Goal: Task Accomplishment & Management: Use online tool/utility

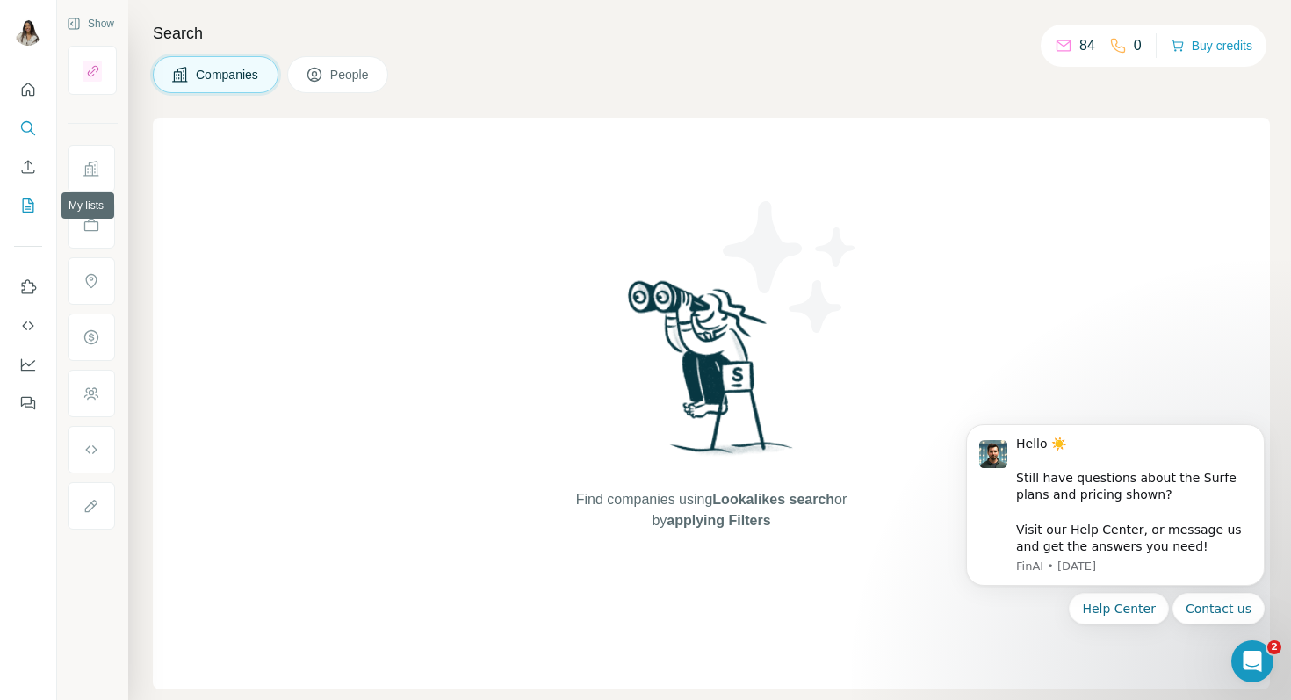
click at [26, 199] on icon "My lists" at bounding box center [28, 206] width 18 height 18
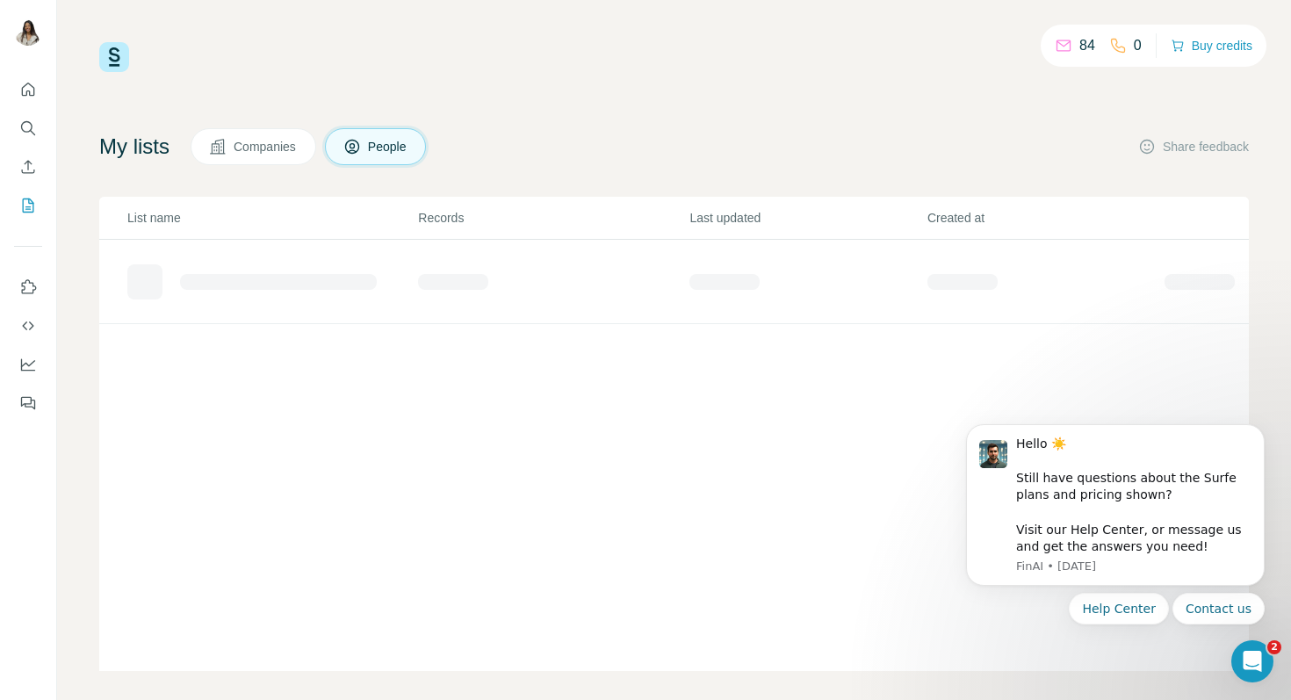
click at [250, 151] on span "Companies" at bounding box center [266, 147] width 64 height 18
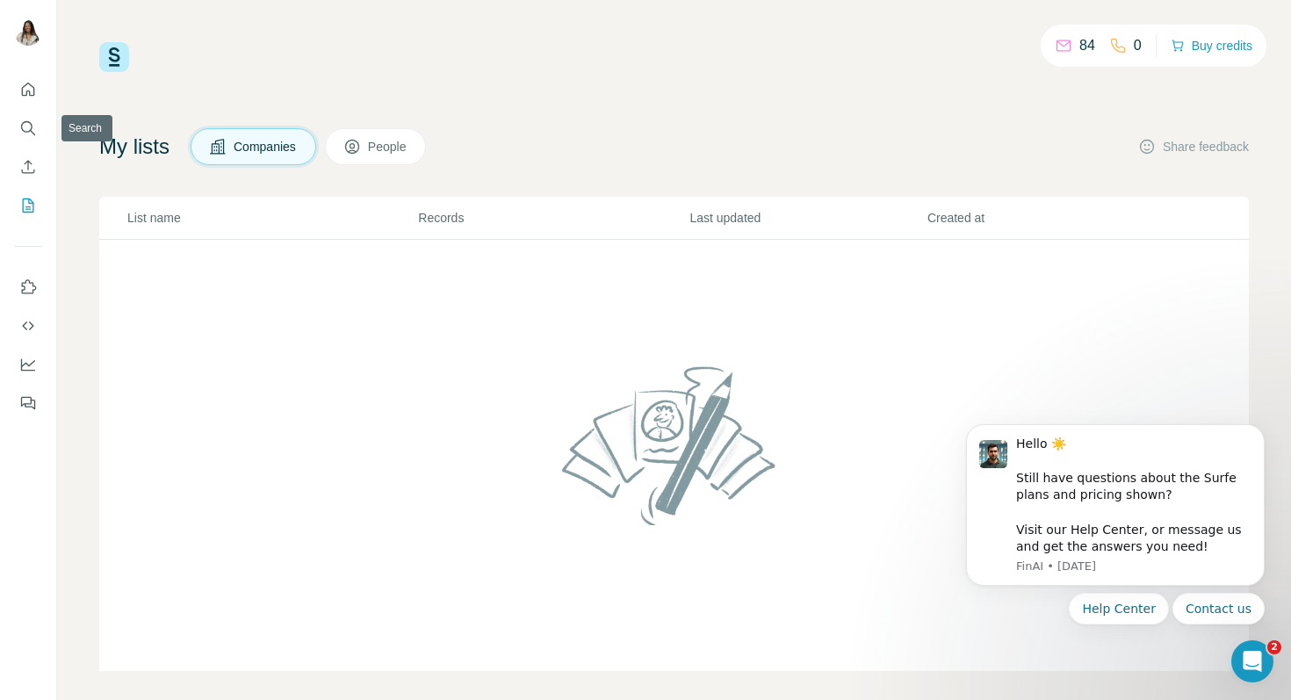
click at [20, 105] on nav at bounding box center [28, 148] width 28 height 148
click at [27, 91] on icon "Quick start" at bounding box center [28, 90] width 18 height 18
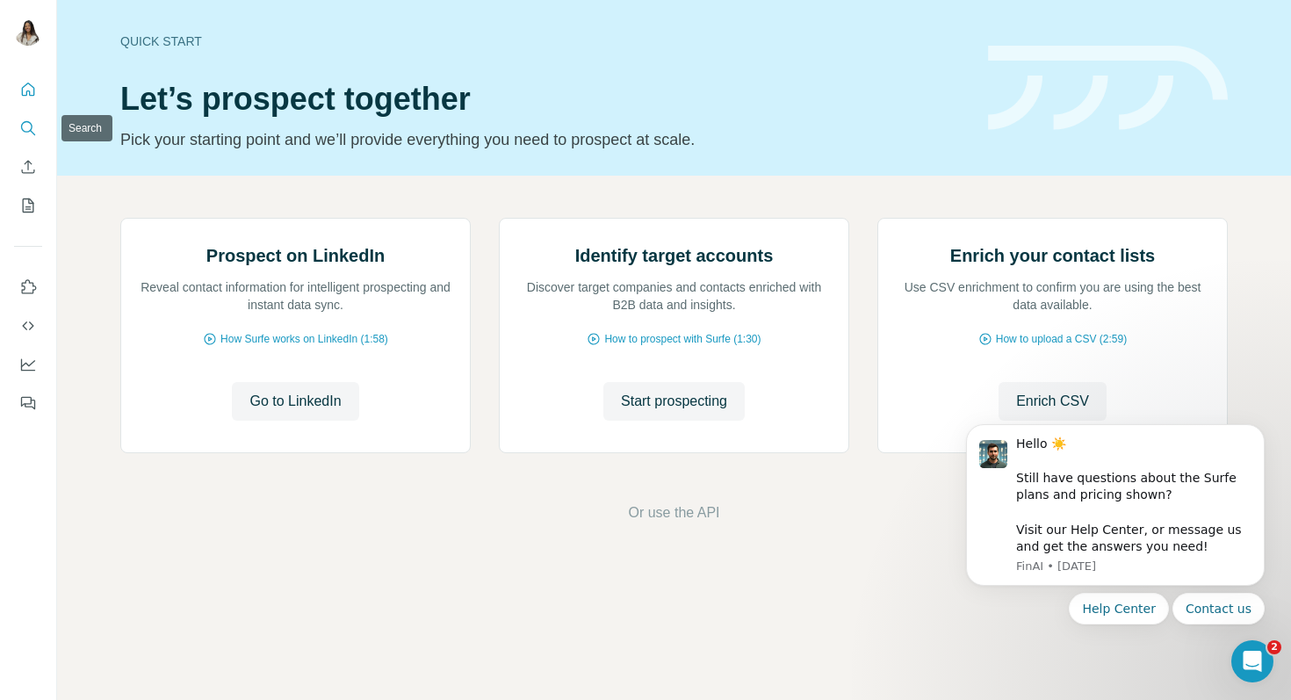
click at [25, 120] on icon "Search" at bounding box center [28, 128] width 18 height 18
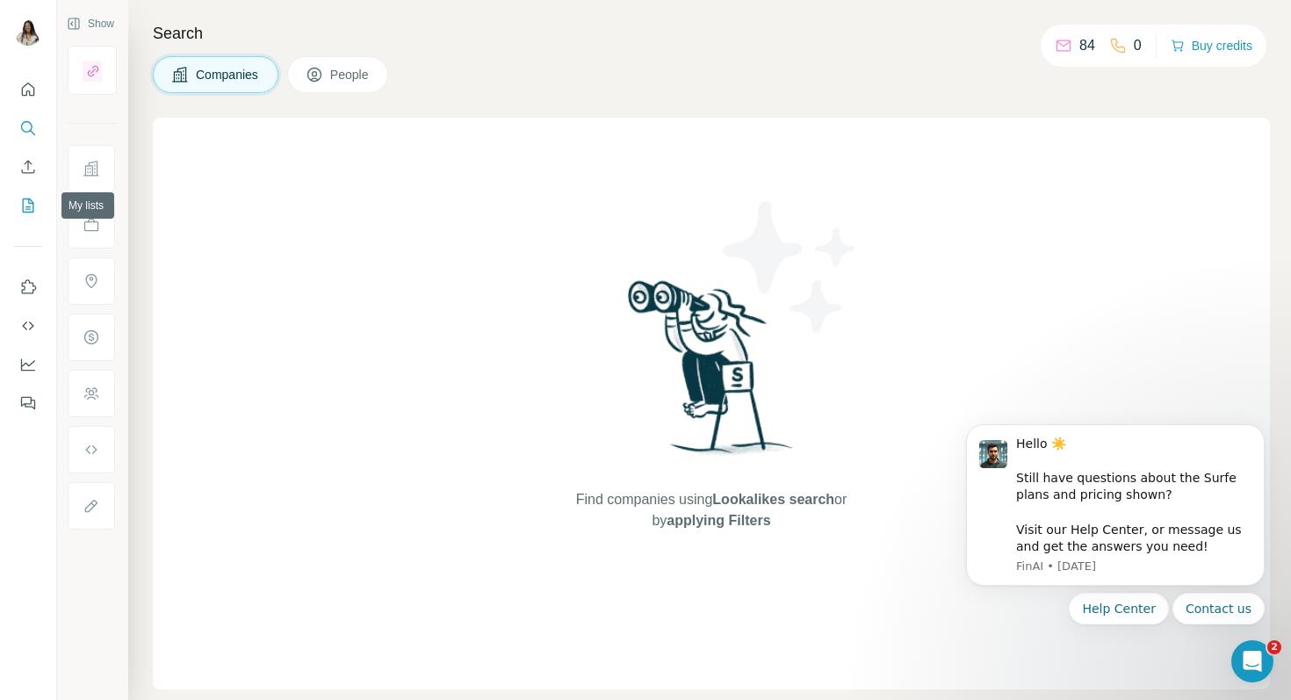
click at [27, 206] on icon "My lists" at bounding box center [29, 204] width 9 height 11
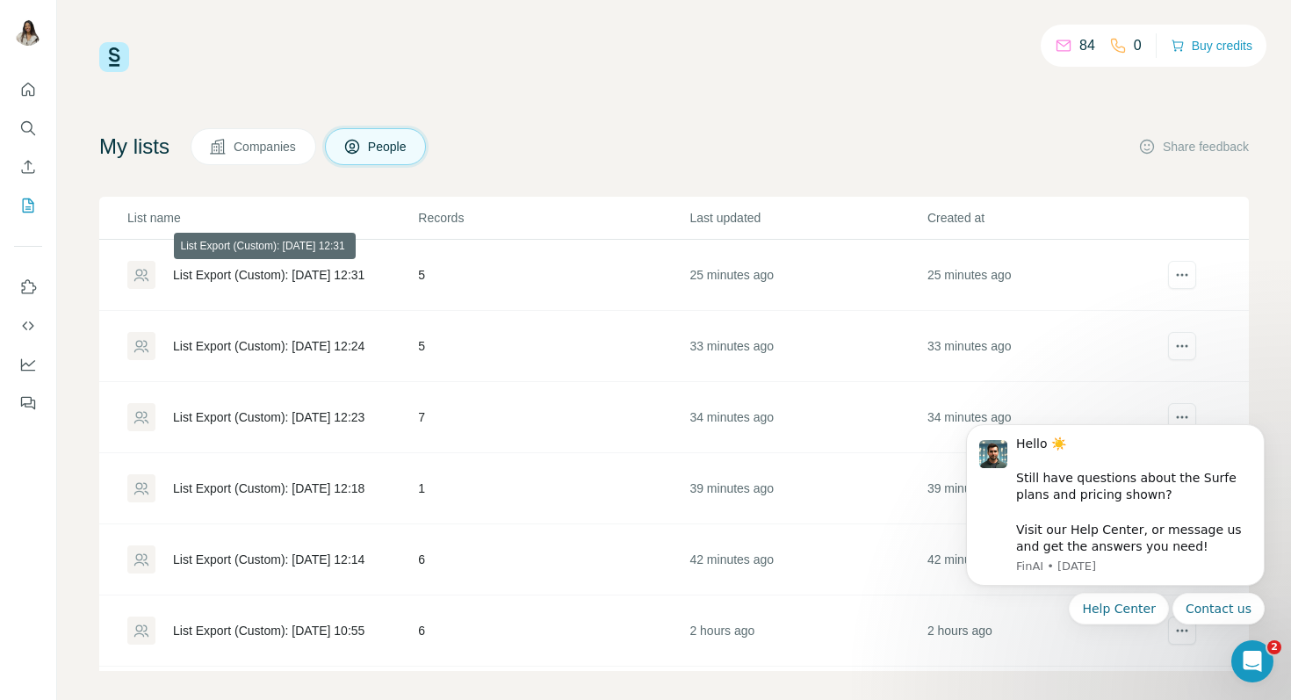
click at [278, 276] on div "List Export (Custom): [DATE] 12:31" at bounding box center [268, 275] width 191 height 18
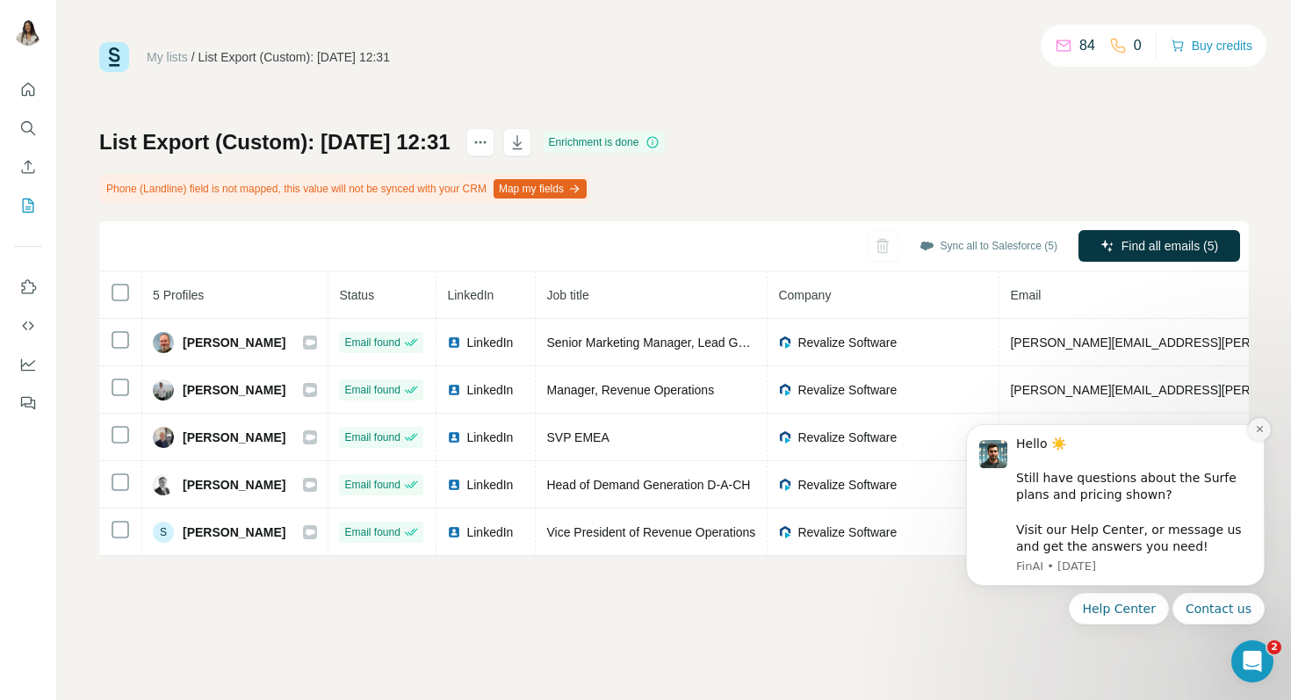
click at [1250, 433] on button "Dismiss notification" at bounding box center [1259, 429] width 23 height 23
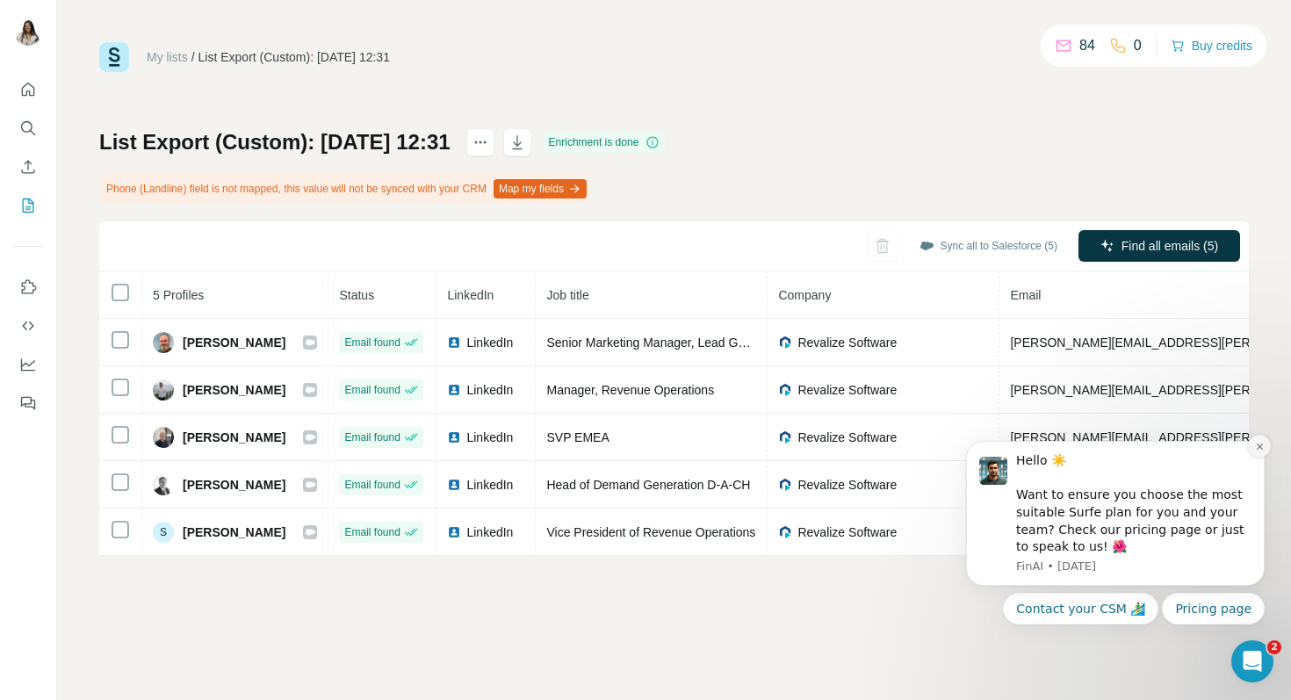
click at [1258, 449] on icon "Dismiss notification" at bounding box center [1260, 447] width 10 height 10
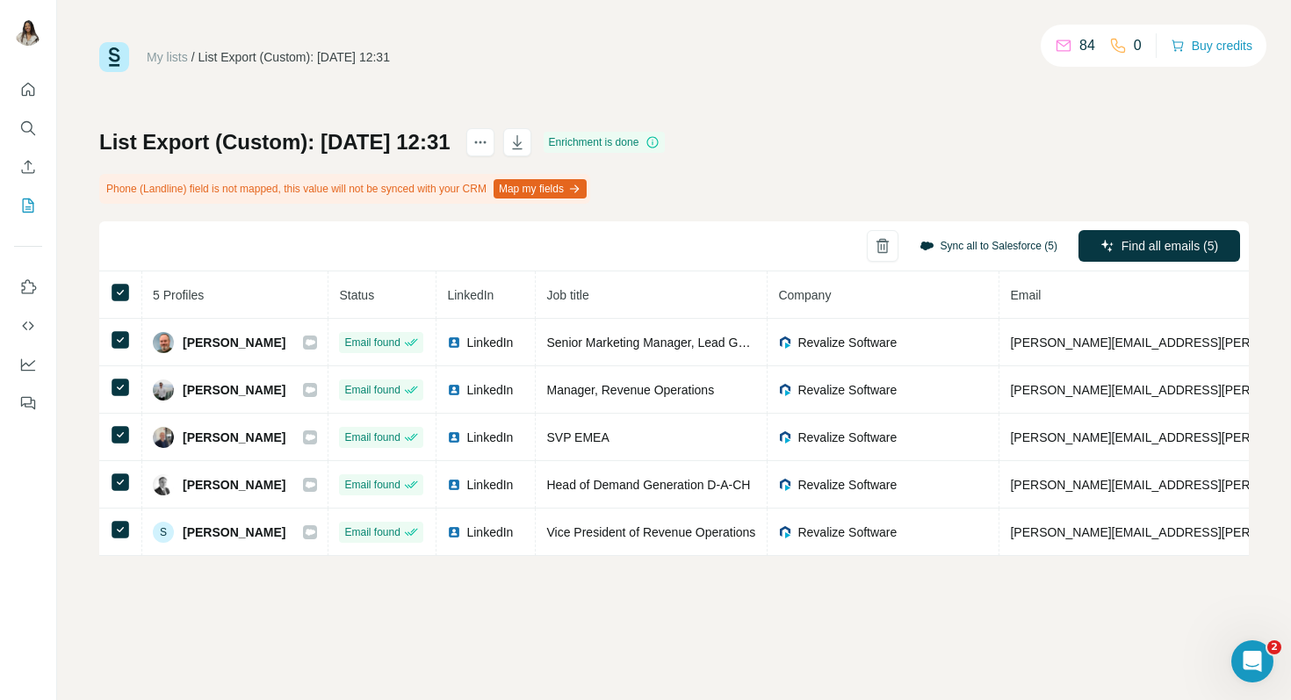
click at [962, 249] on button "Sync all to Salesforce (5)" at bounding box center [988, 246] width 162 height 26
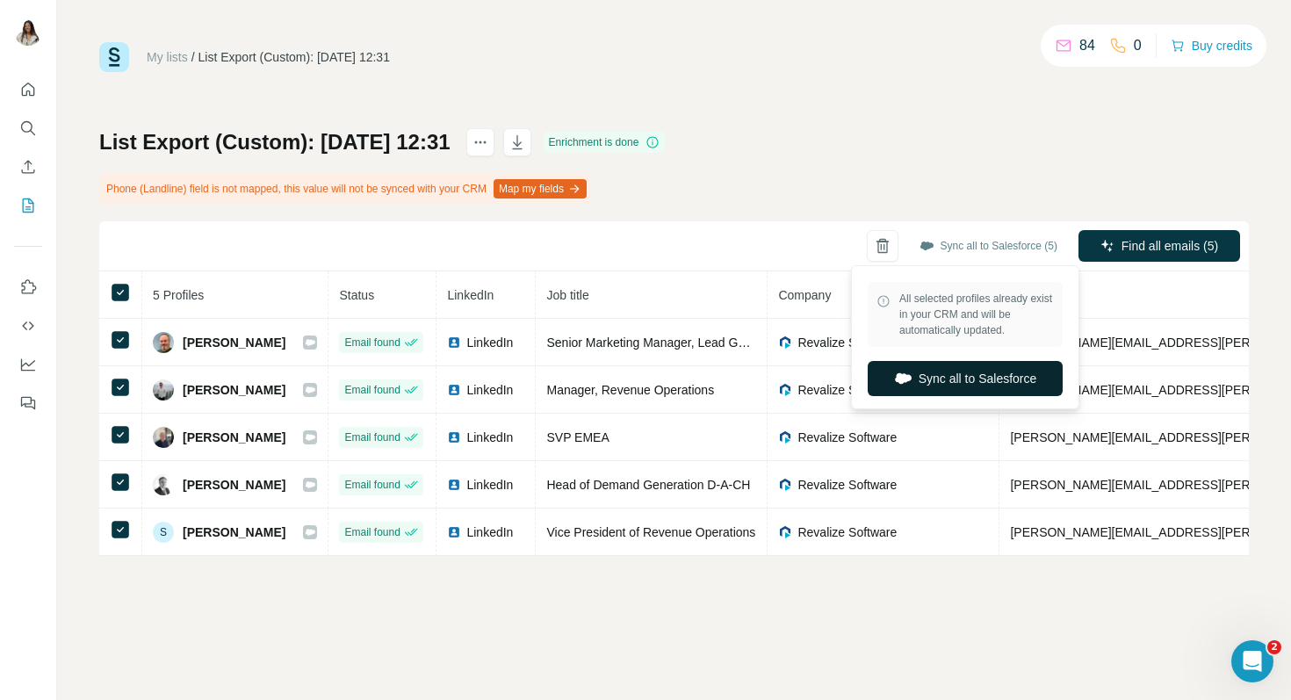
click at [930, 381] on button "Sync all to Salesforce" at bounding box center [965, 378] width 195 height 35
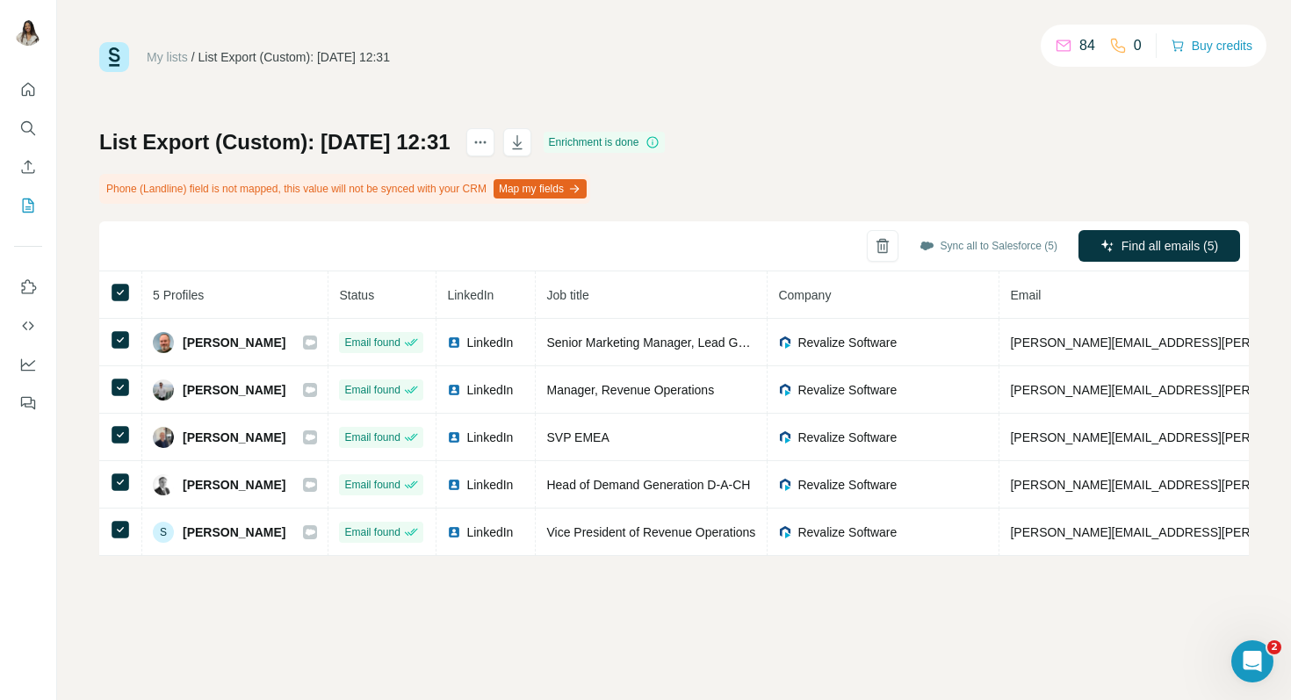
click at [171, 54] on link "My lists" at bounding box center [167, 57] width 41 height 14
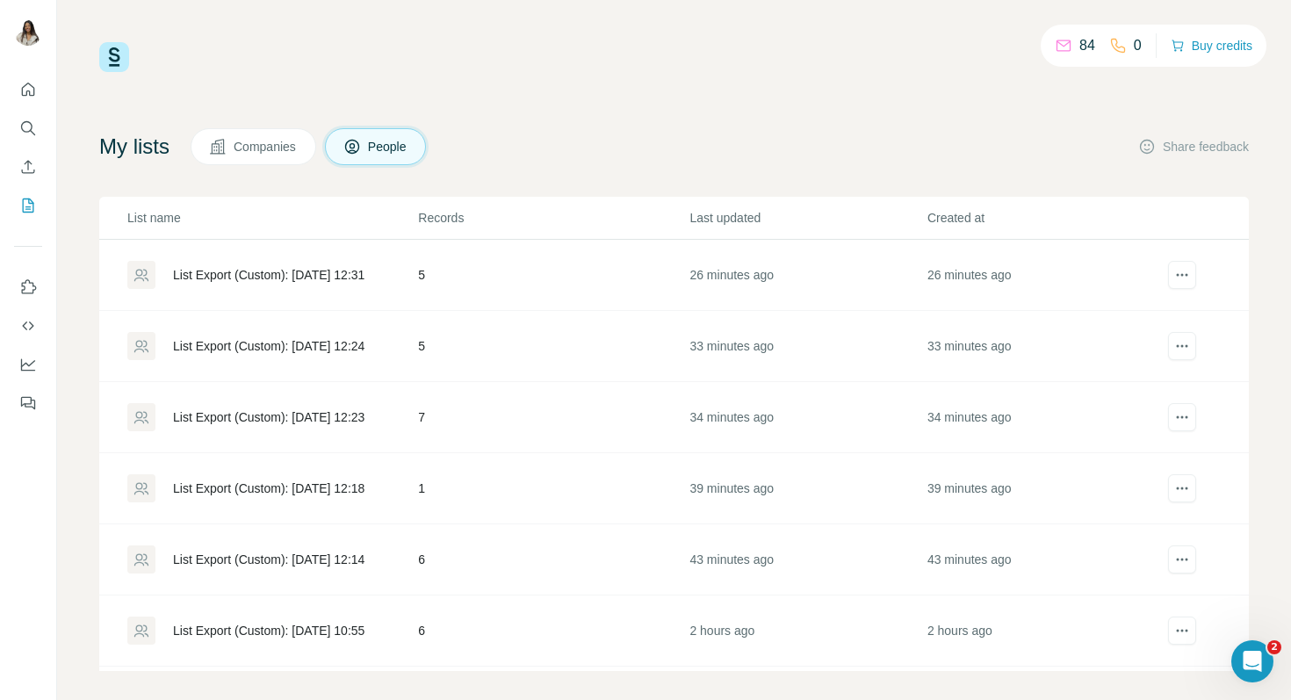
click at [331, 278] on div "List Export (Custom): [DATE] 12:31" at bounding box center [268, 275] width 191 height 18
click at [289, 350] on div "List Export (Custom): [DATE] 12:24" at bounding box center [268, 346] width 191 height 18
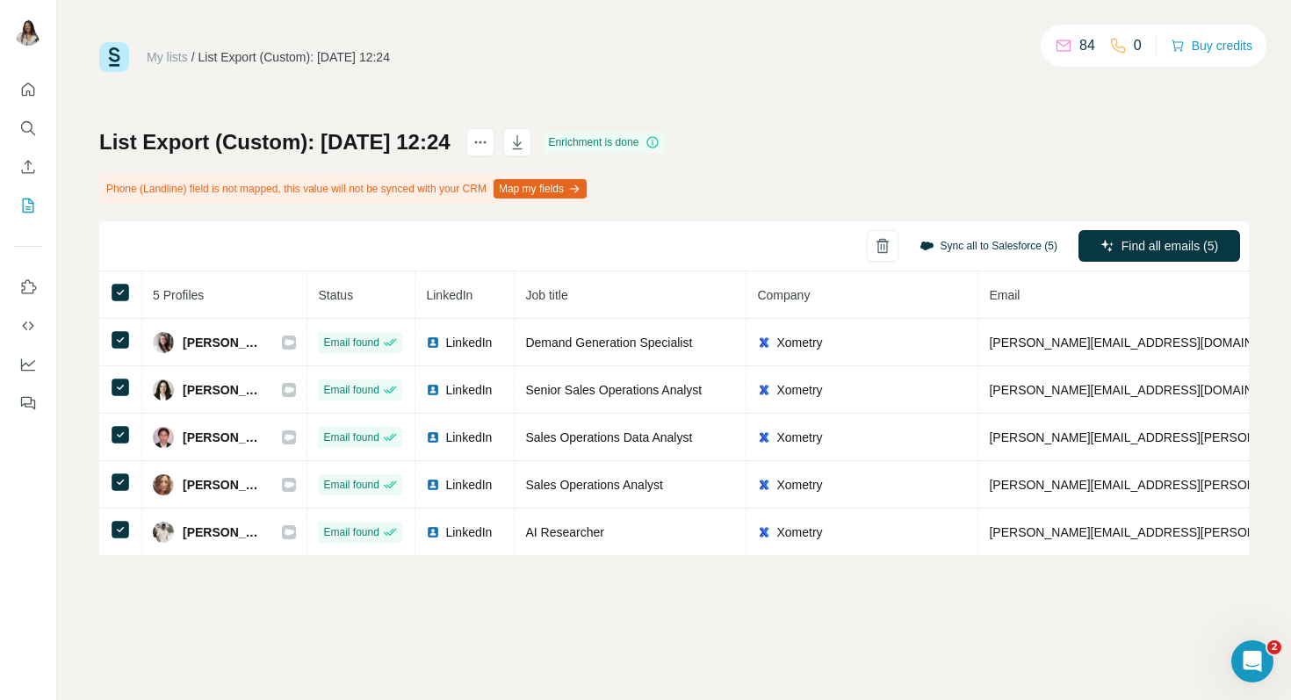
click at [1016, 246] on button "Sync all to Salesforce (5)" at bounding box center [988, 246] width 162 height 26
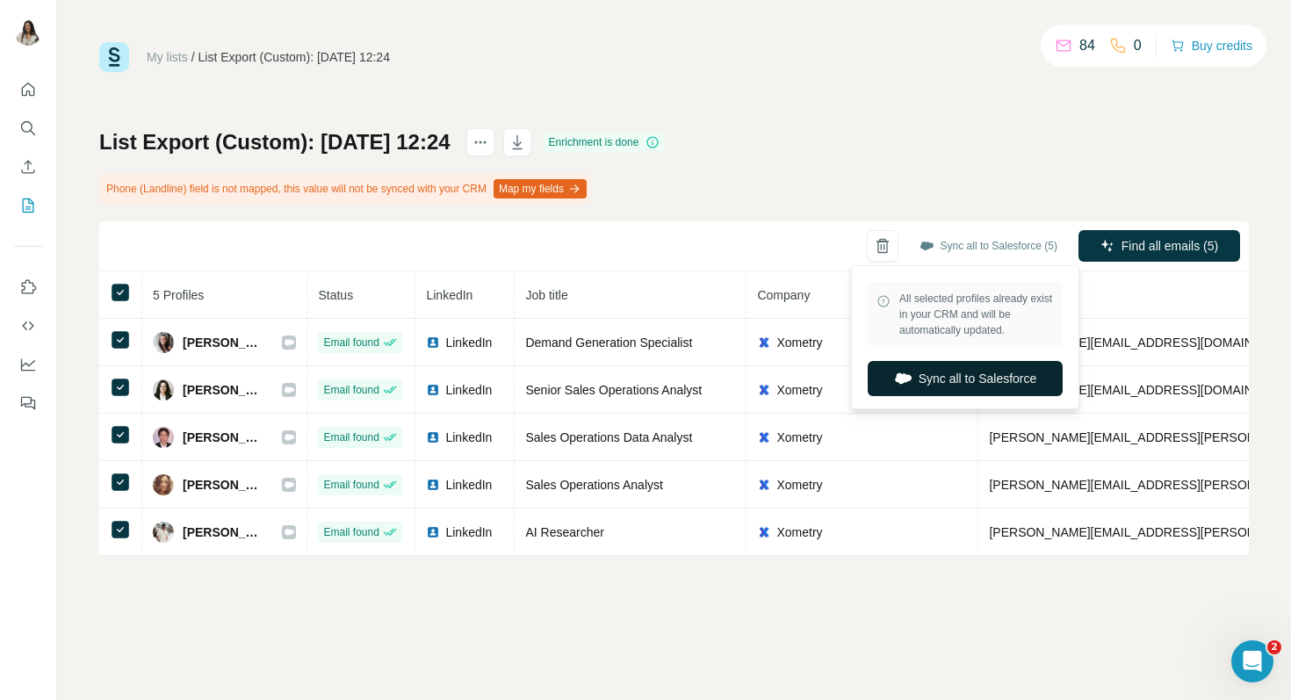
click at [982, 376] on button "Sync all to Salesforce" at bounding box center [965, 378] width 195 height 35
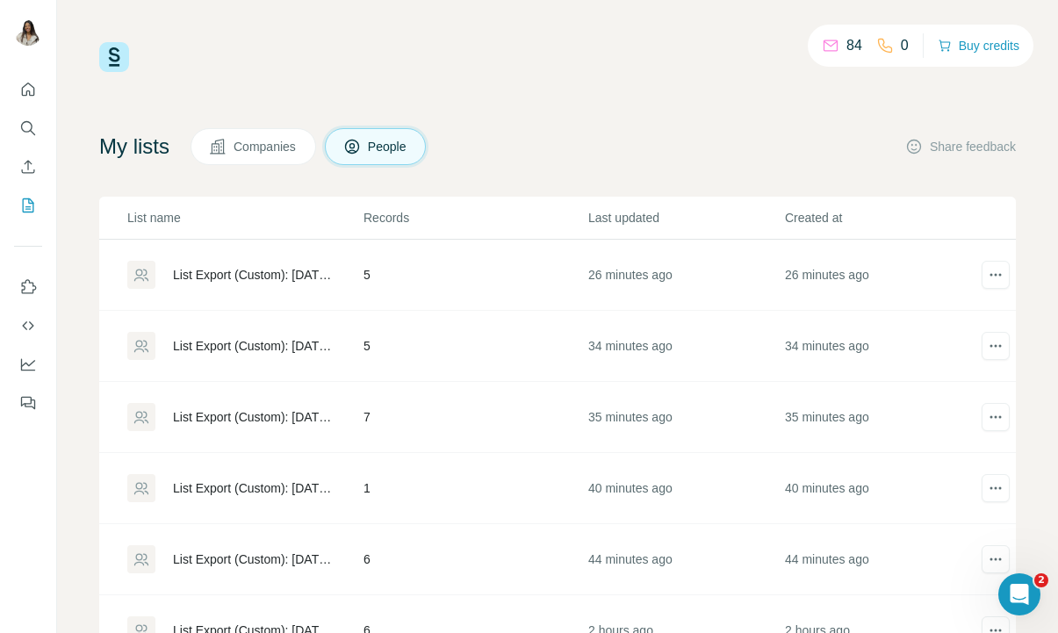
click at [245, 421] on div "List Export (Custom): [DATE] 12:23" at bounding box center [253, 417] width 161 height 18
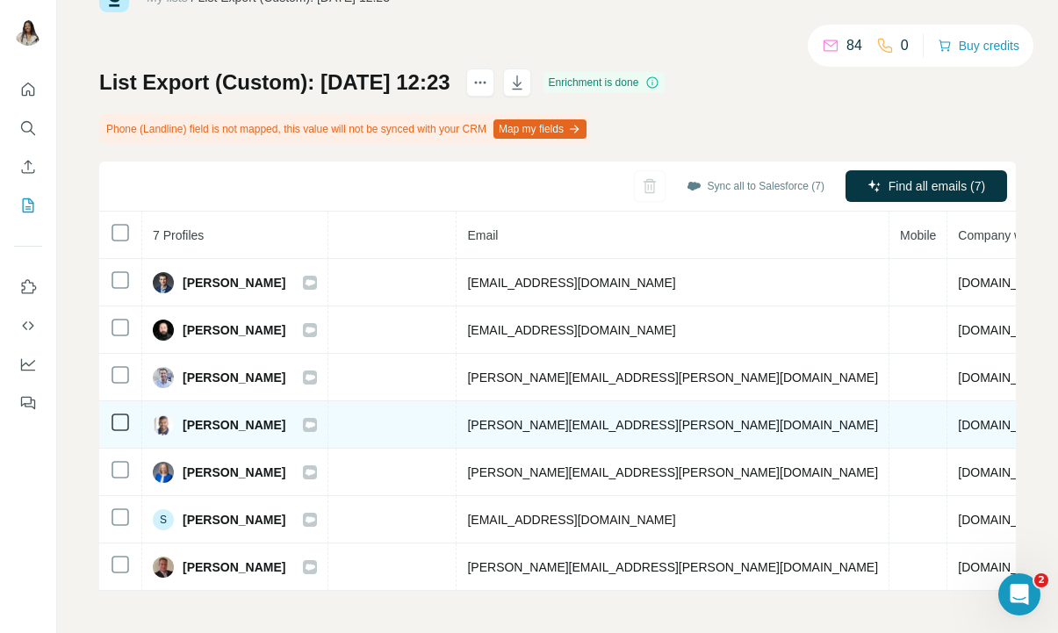
scroll to position [0, 546]
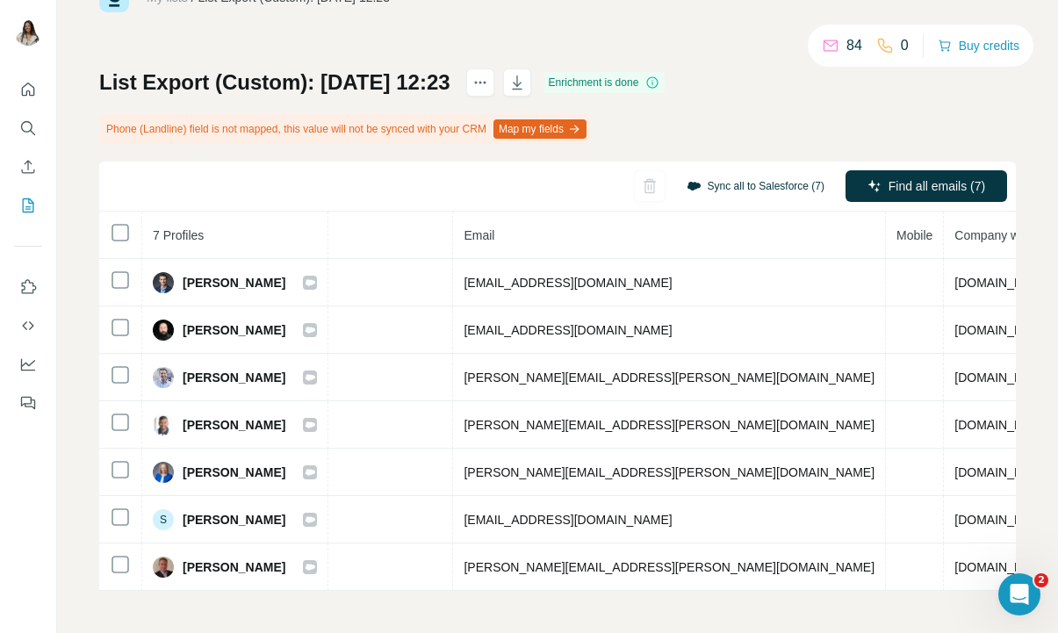
click at [804, 178] on button "Sync all to Salesforce (7)" at bounding box center [756, 186] width 162 height 26
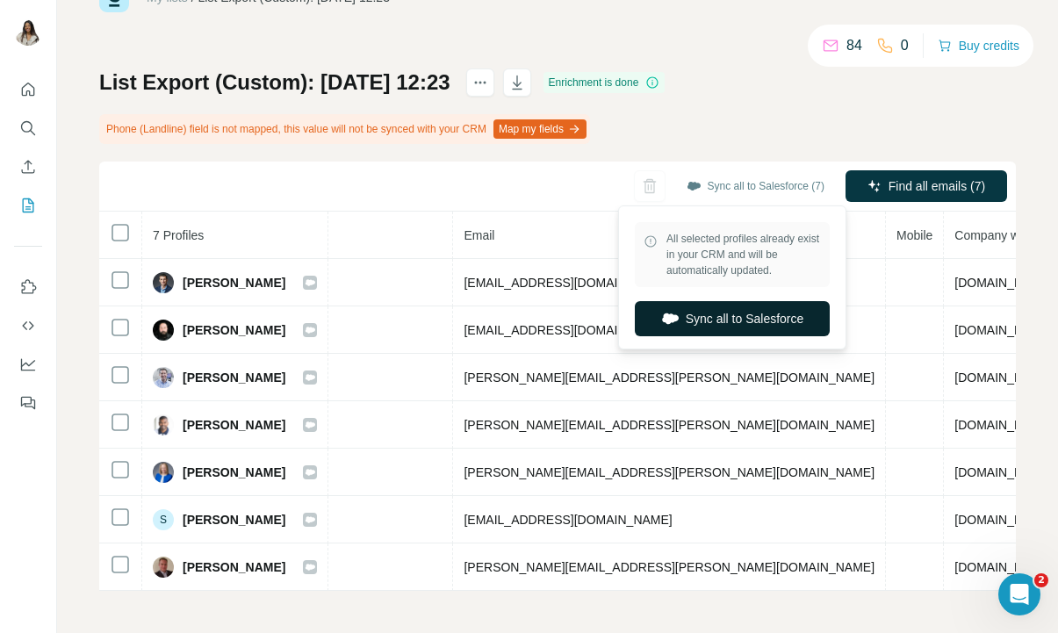
click at [760, 312] on button "Sync all to Salesforce" at bounding box center [732, 318] width 195 height 35
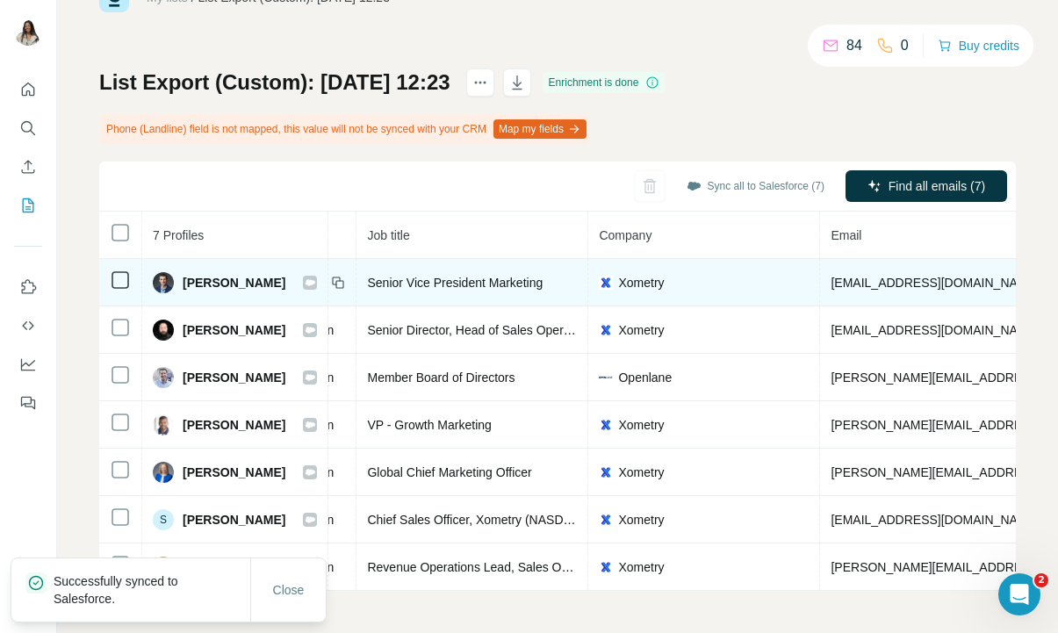
scroll to position [0, 0]
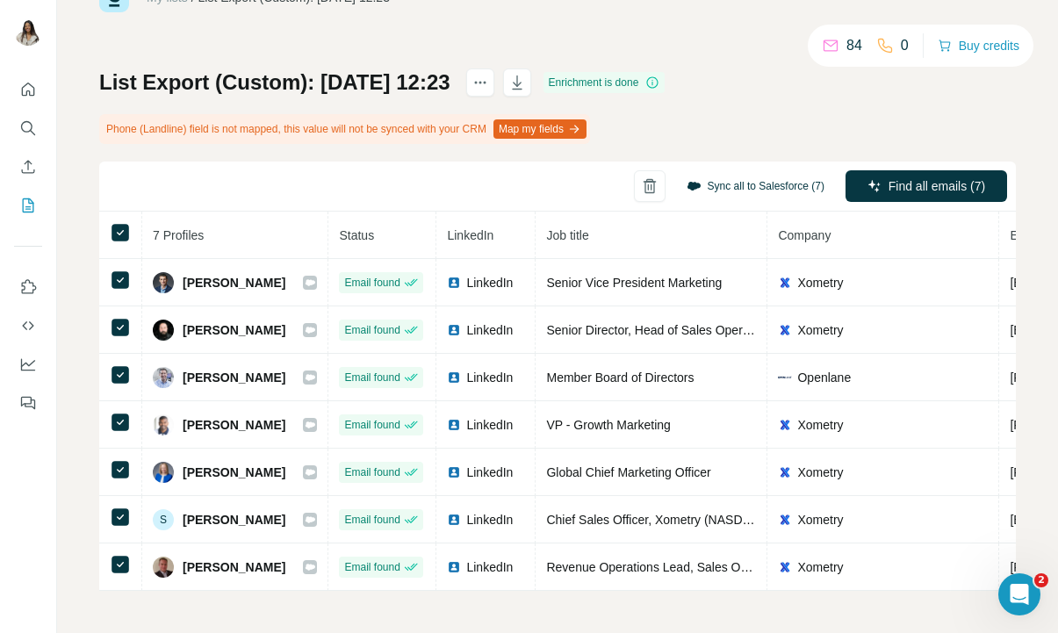
click at [715, 191] on button "Sync all to Salesforce (7)" at bounding box center [756, 186] width 162 height 26
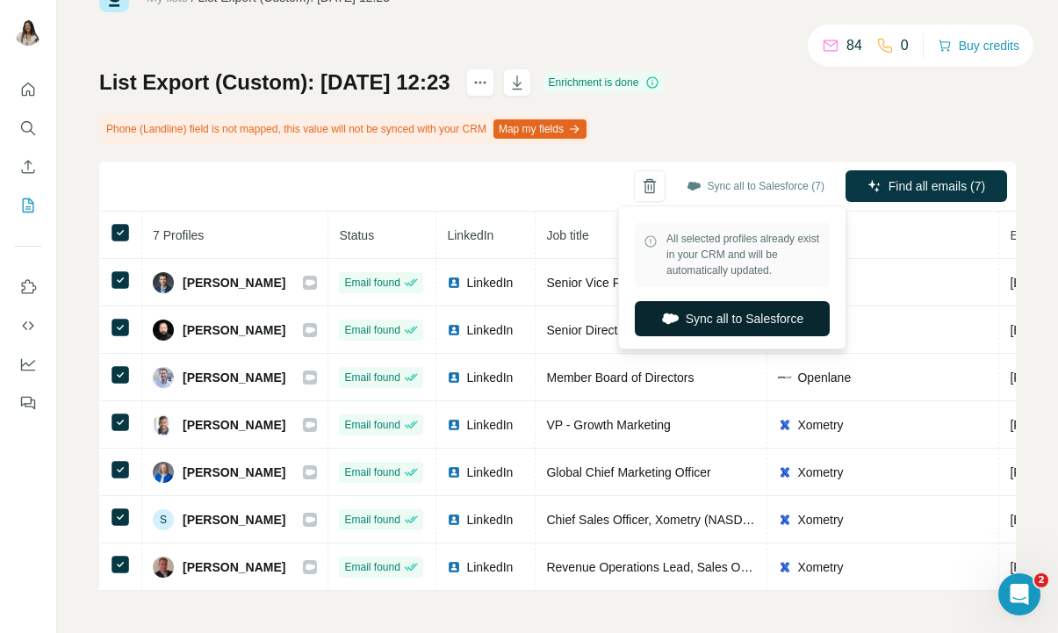
click at [694, 320] on button "Sync all to Salesforce" at bounding box center [732, 318] width 195 height 35
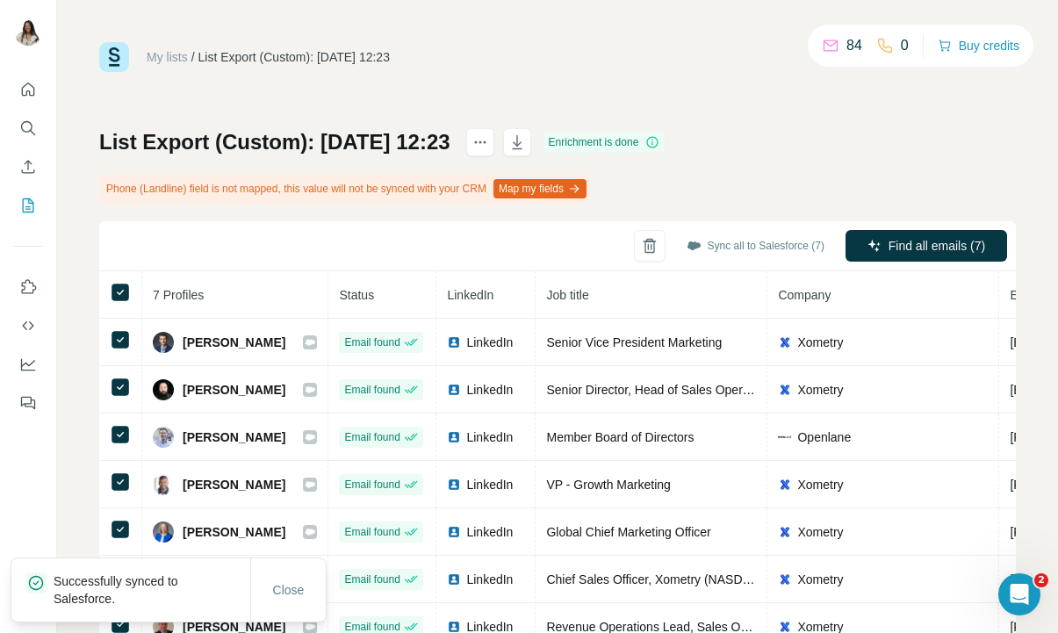
click at [175, 60] on link "My lists" at bounding box center [167, 57] width 41 height 14
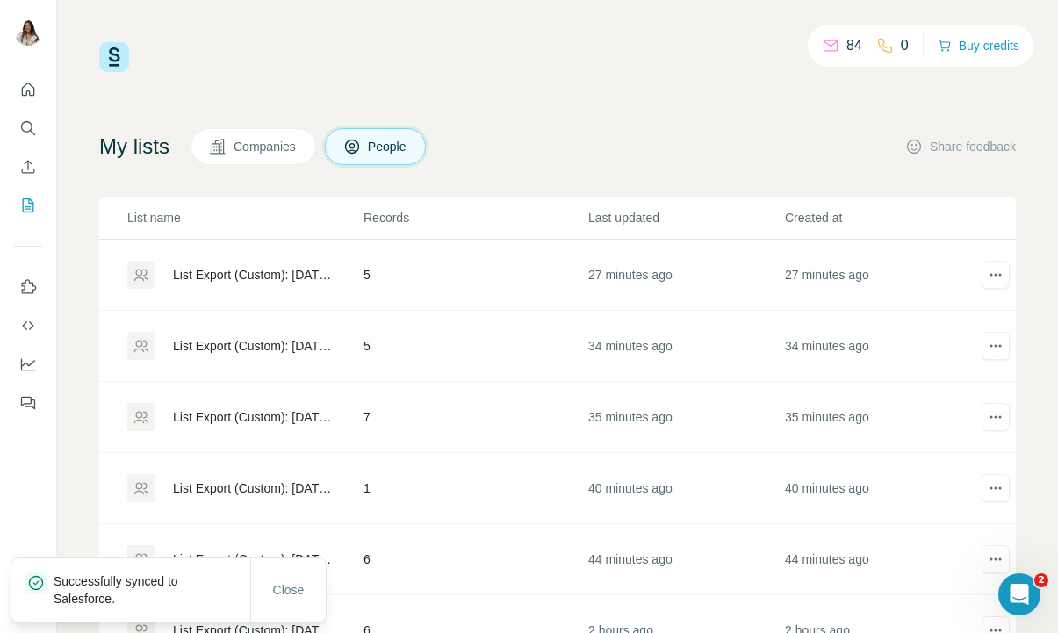
click at [227, 286] on div "List Export (Custom): [DATE] 12:31" at bounding box center [244, 275] width 235 height 28
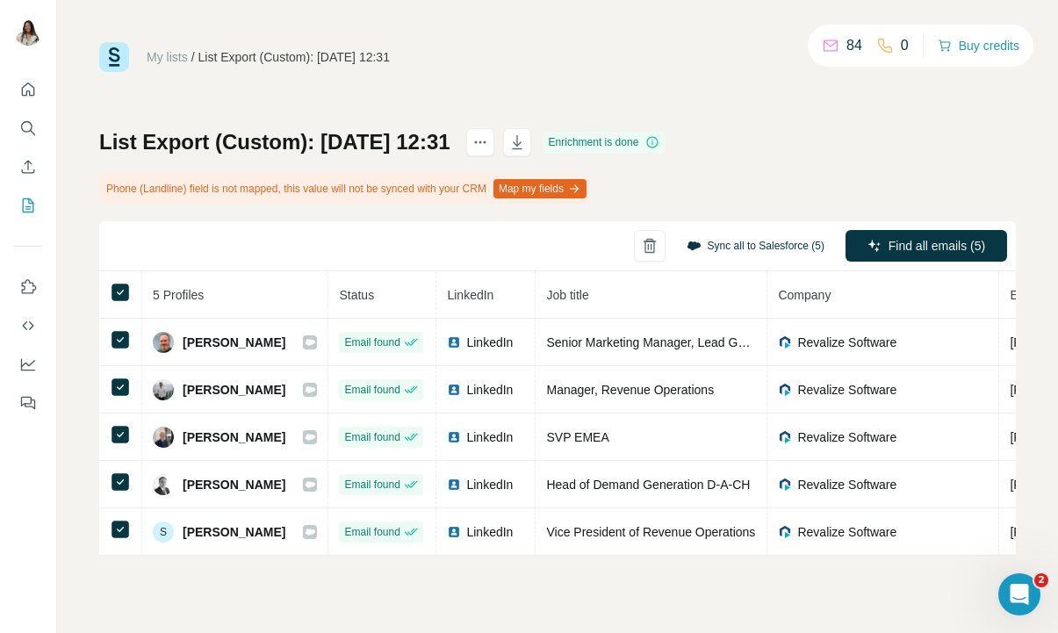
click at [728, 247] on button "Sync all to Salesforce (5)" at bounding box center [756, 246] width 162 height 26
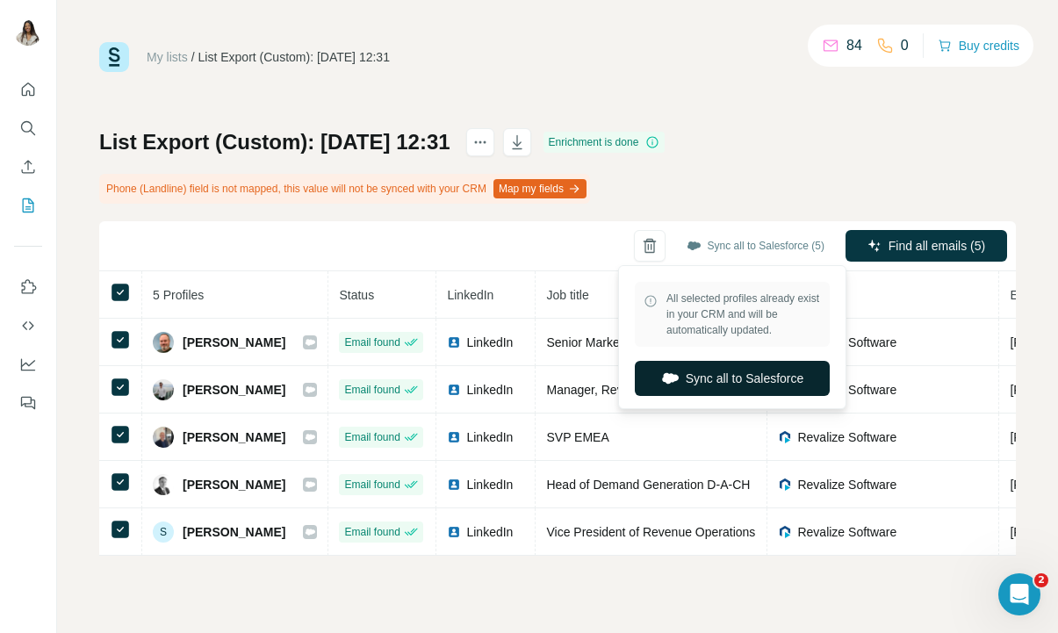
click at [713, 379] on button "Sync all to Salesforce" at bounding box center [732, 378] width 195 height 35
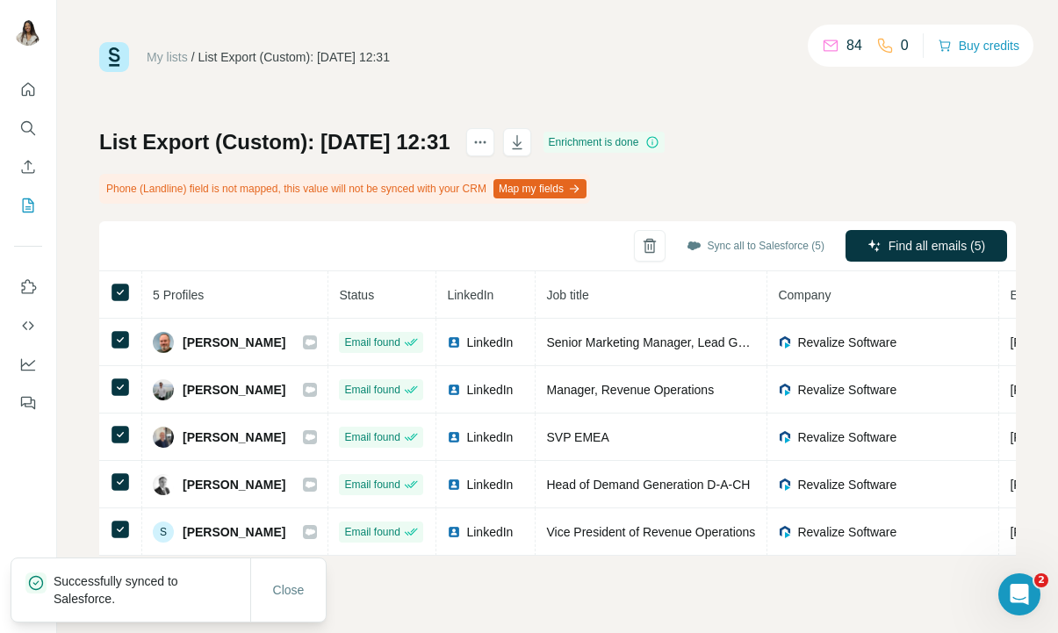
click at [173, 66] on div "My lists / List Export (Custom): [DATE] 12:31" at bounding box center [244, 57] width 291 height 30
click at [164, 54] on link "My lists" at bounding box center [167, 57] width 41 height 14
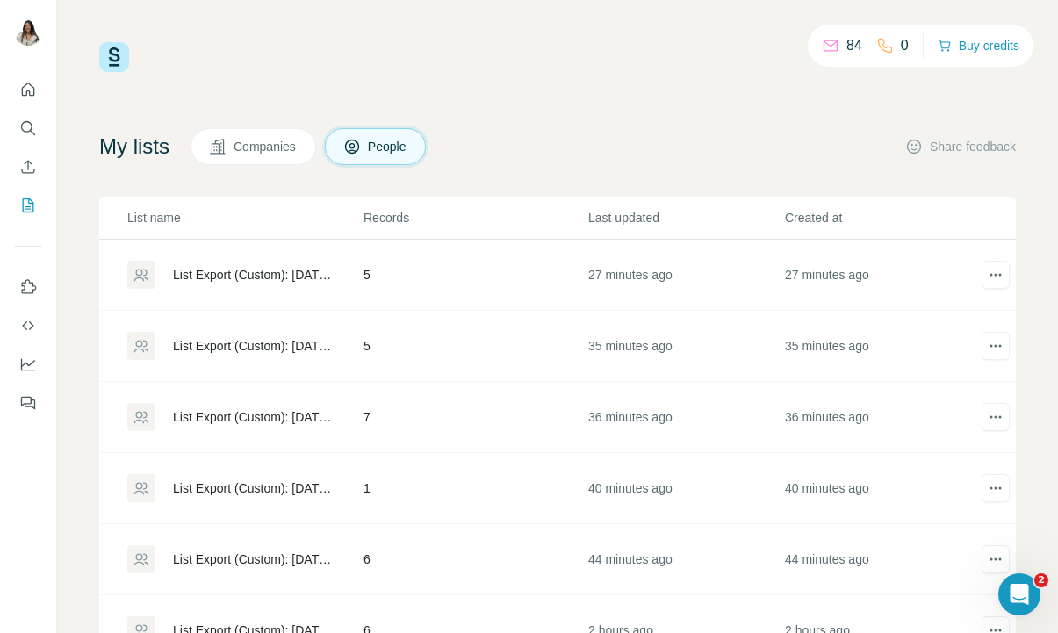
click at [227, 341] on div "List Export (Custom): [DATE] 12:24" at bounding box center [253, 346] width 161 height 18
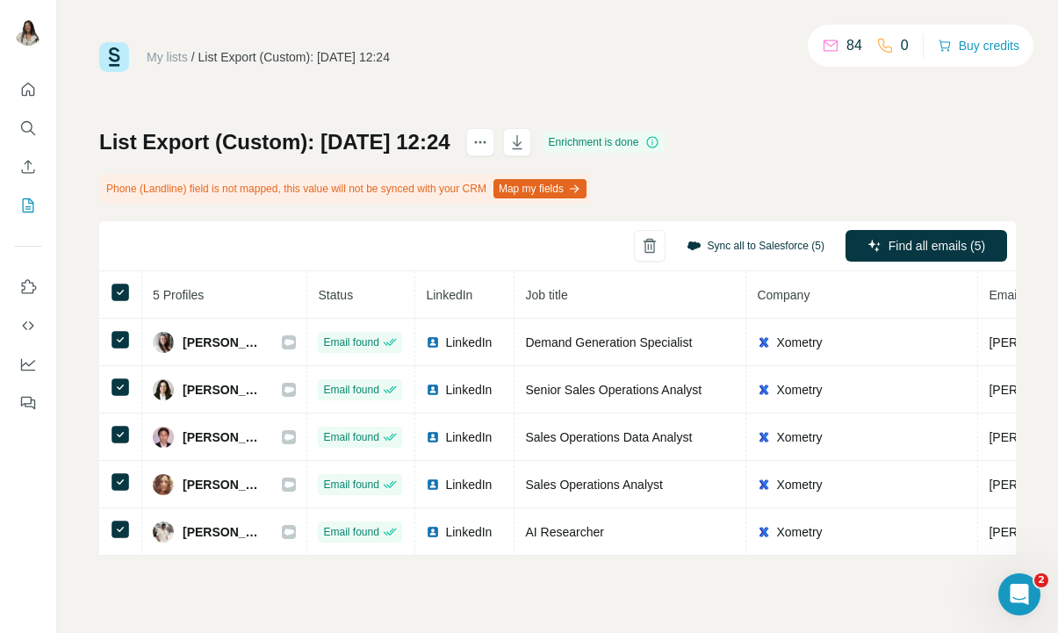
click at [771, 236] on button "Sync all to Salesforce (5)" at bounding box center [756, 246] width 162 height 26
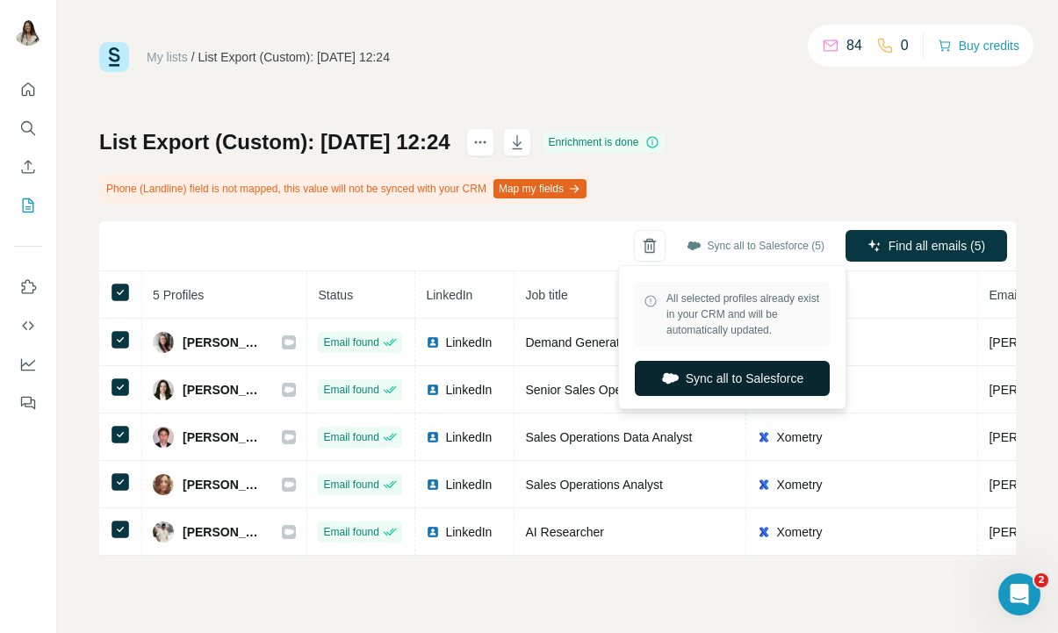
click at [701, 390] on button "Sync all to Salesforce" at bounding box center [732, 378] width 195 height 35
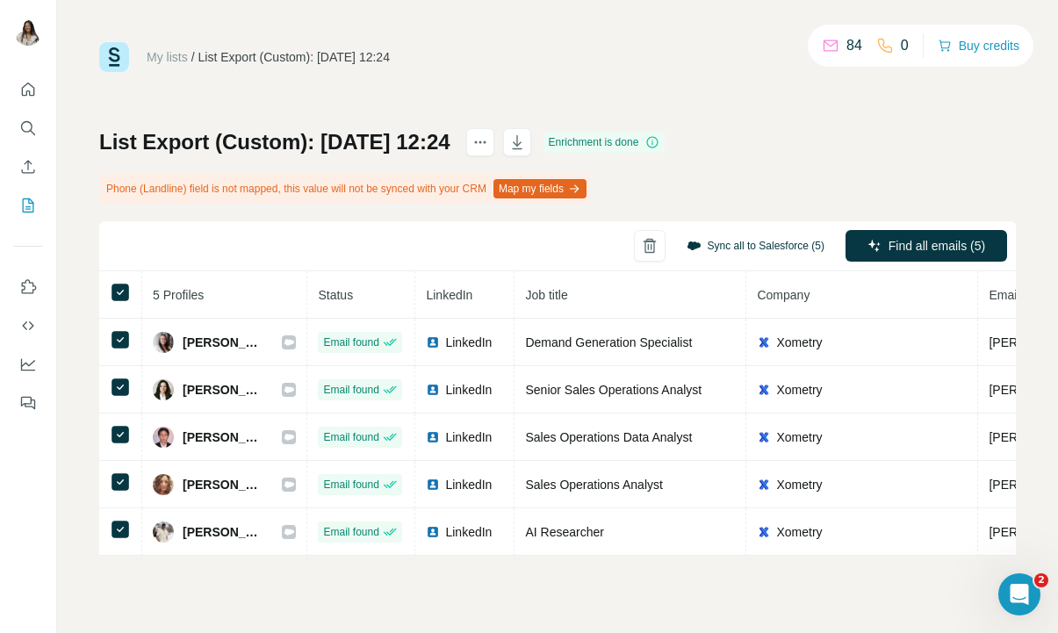
click at [780, 240] on button "Sync all to Salesforce (5)" at bounding box center [756, 246] width 162 height 26
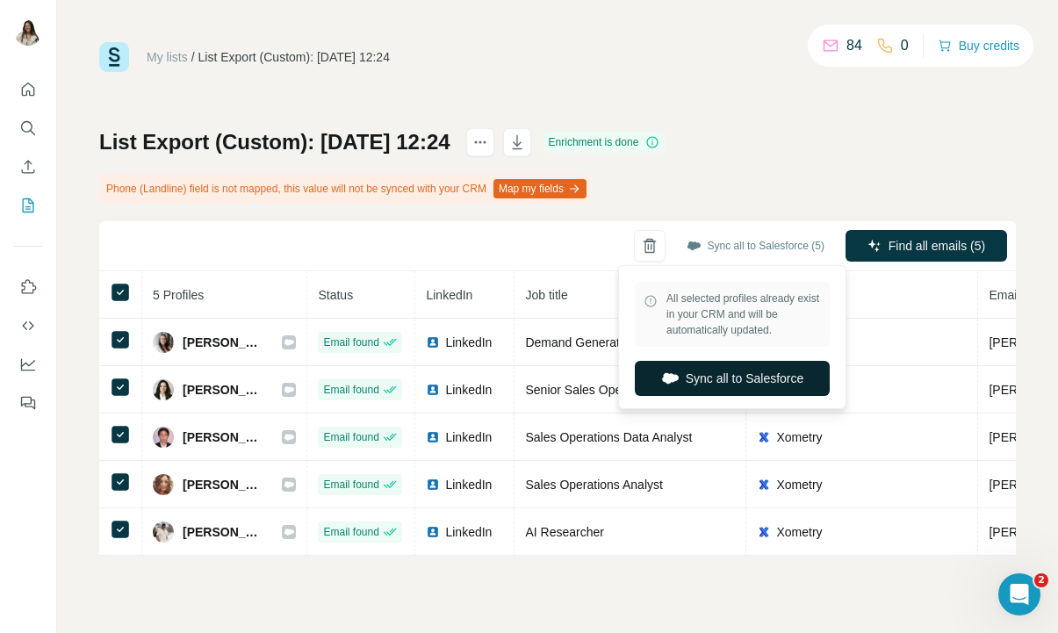
click at [687, 379] on button "Sync all to Salesforce" at bounding box center [732, 378] width 195 height 35
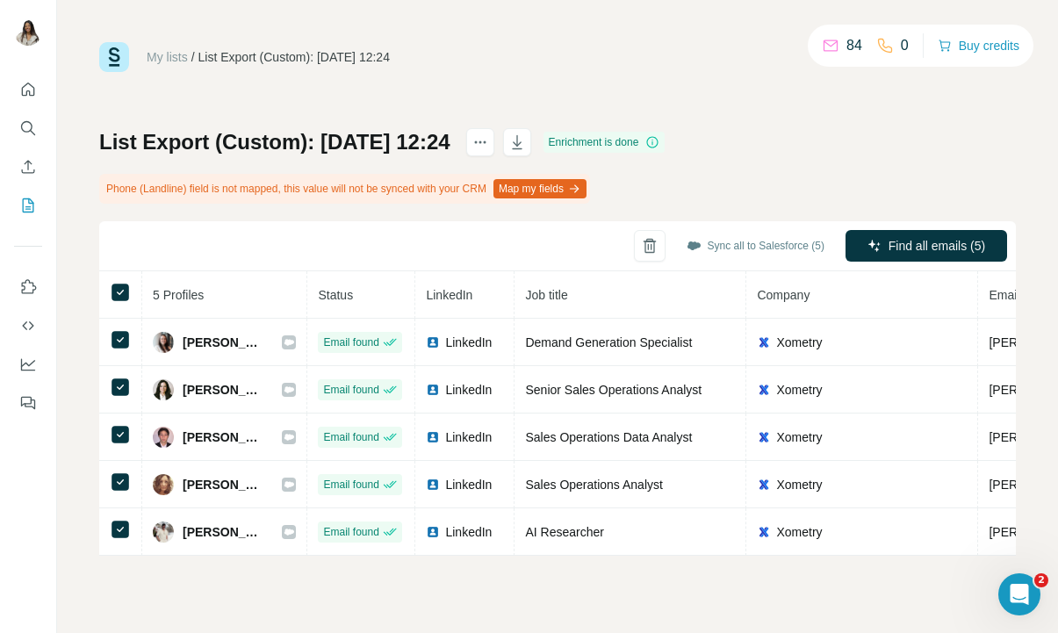
click at [170, 61] on link "My lists" at bounding box center [167, 57] width 41 height 14
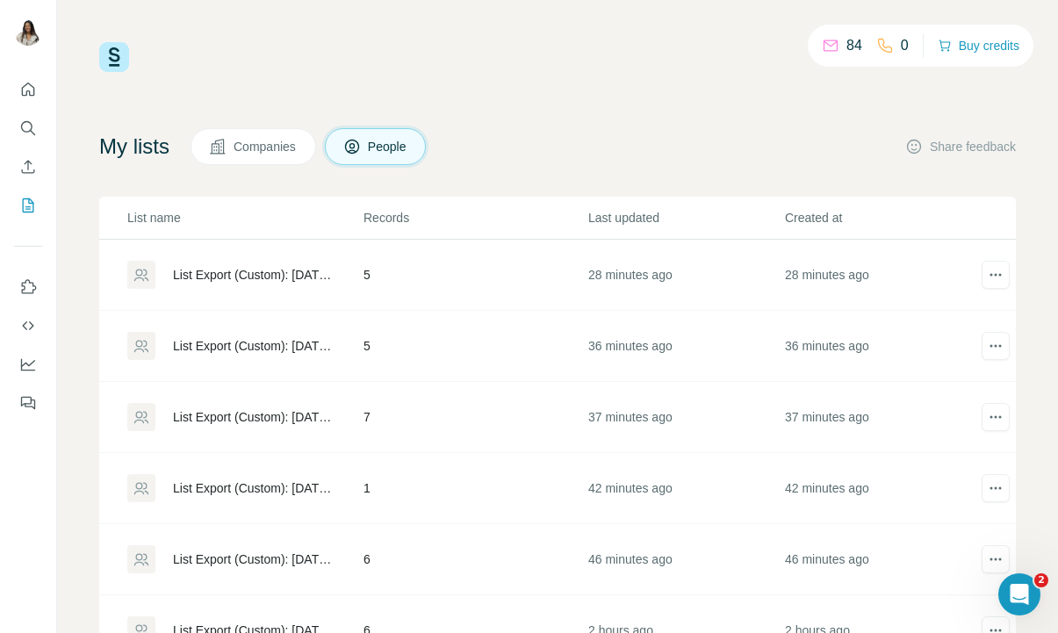
click at [271, 489] on div "List Export (Custom): [DATE] 12:18" at bounding box center [253, 489] width 161 height 18
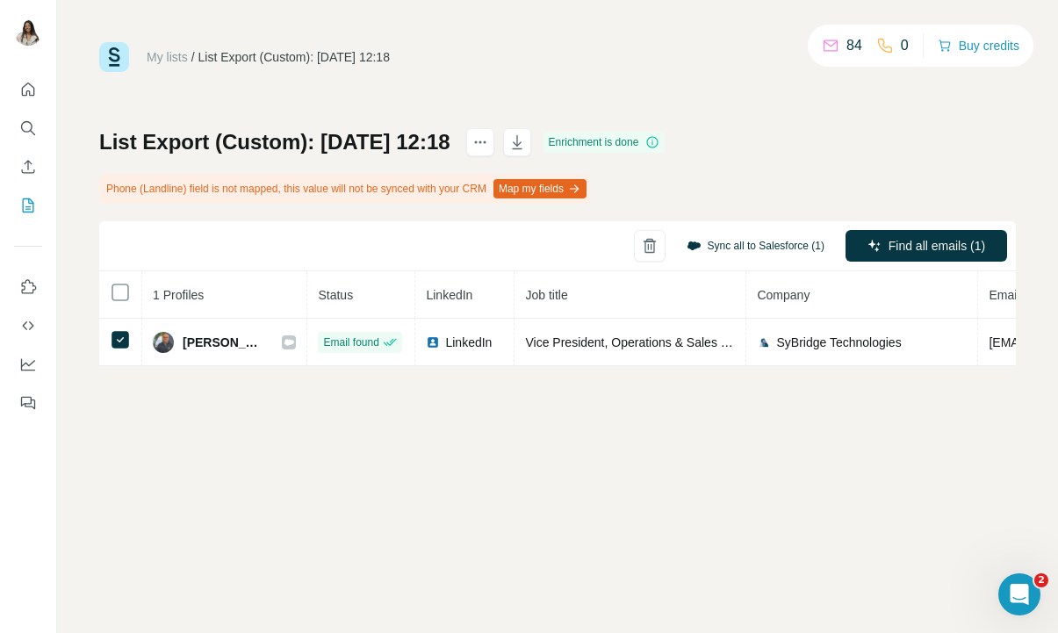
click at [776, 243] on button "Sync all to Salesforce (1)" at bounding box center [756, 246] width 162 height 26
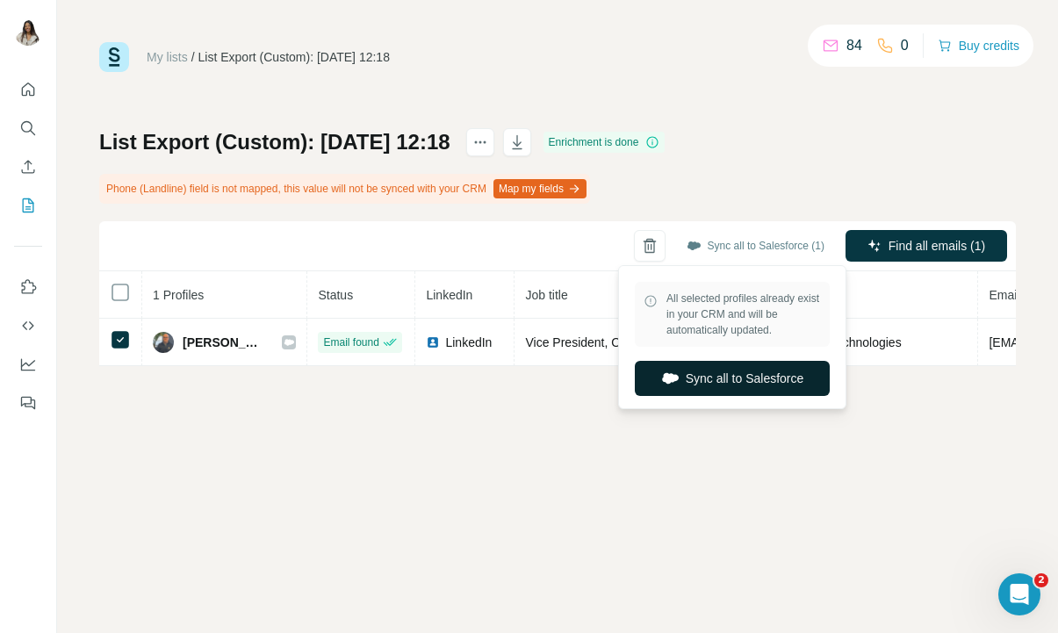
click at [745, 374] on button "Sync all to Salesforce" at bounding box center [732, 378] width 195 height 35
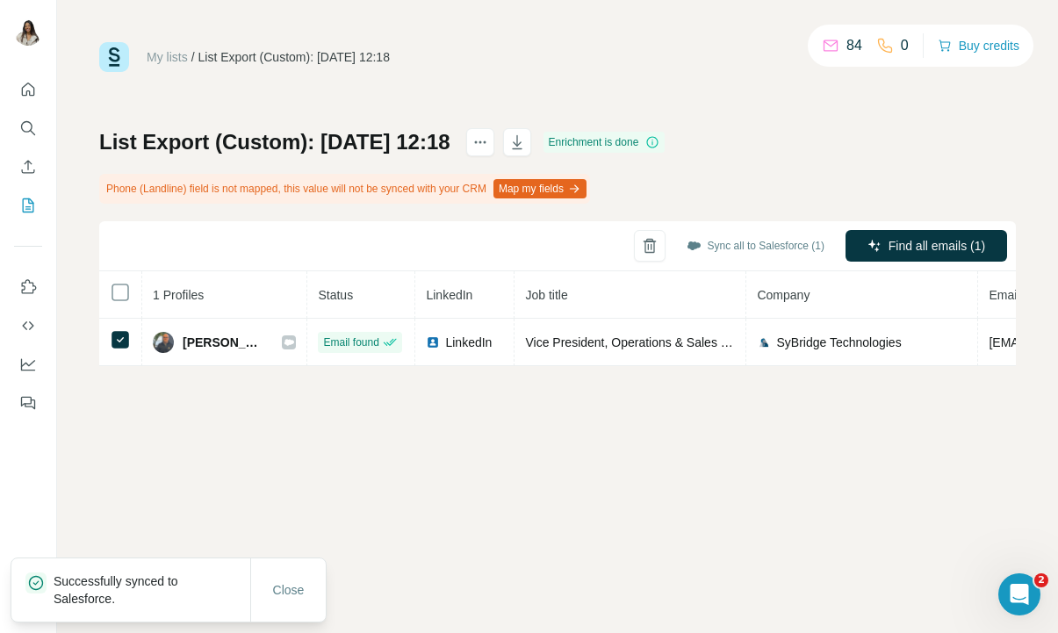
click at [167, 58] on link "My lists" at bounding box center [167, 57] width 41 height 14
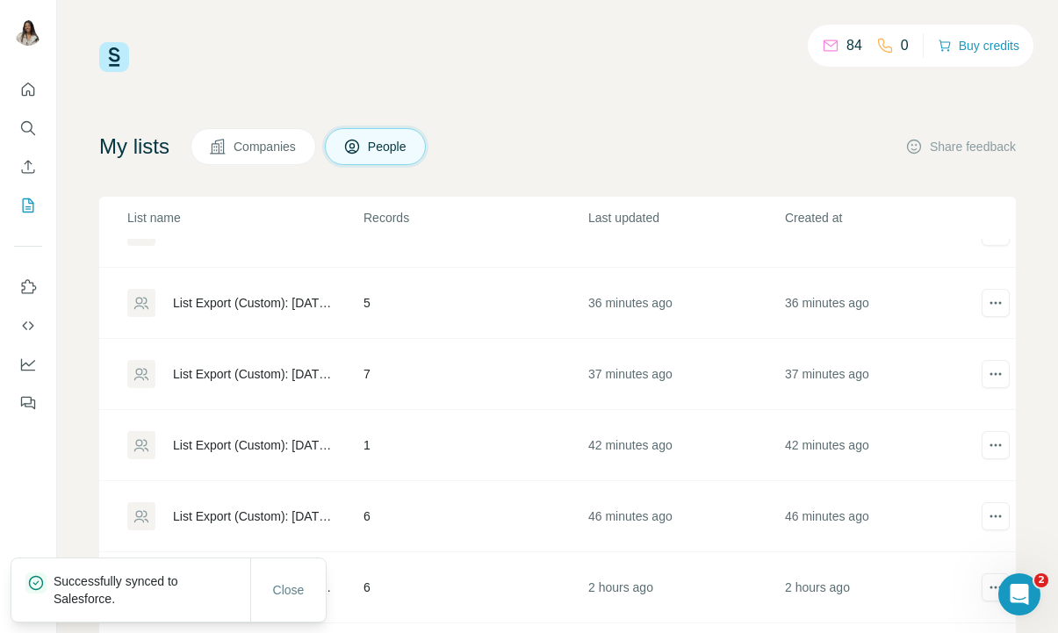
scroll to position [44, 0]
click at [220, 509] on div "List Export (Custom): [DATE] 12:14" at bounding box center [253, 516] width 161 height 18
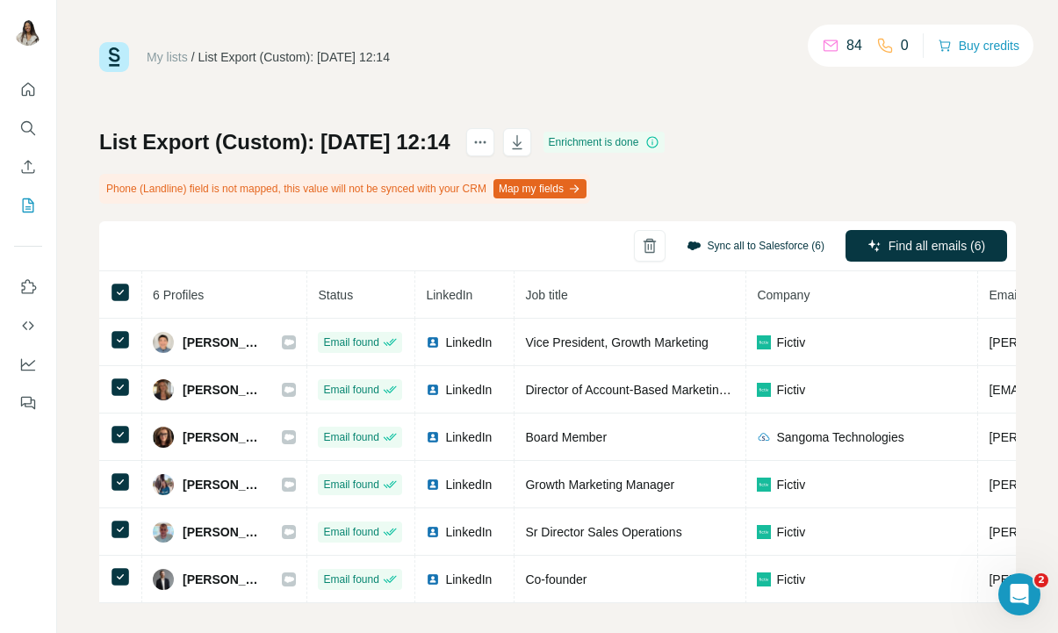
click at [786, 244] on button "Sync all to Salesforce (6)" at bounding box center [756, 246] width 162 height 26
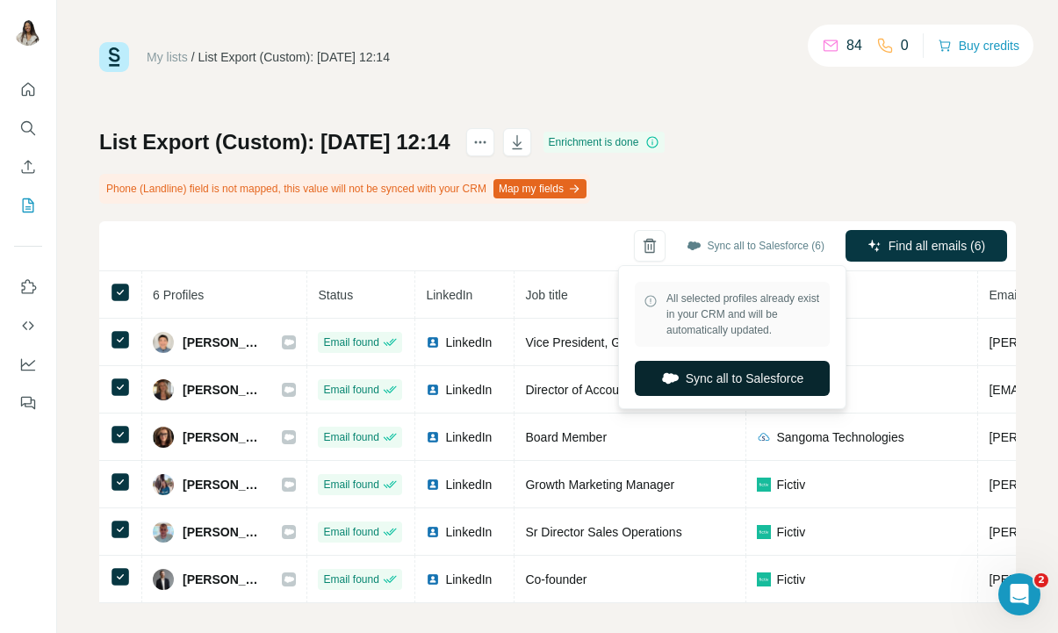
click at [745, 385] on button "Sync all to Salesforce" at bounding box center [732, 378] width 195 height 35
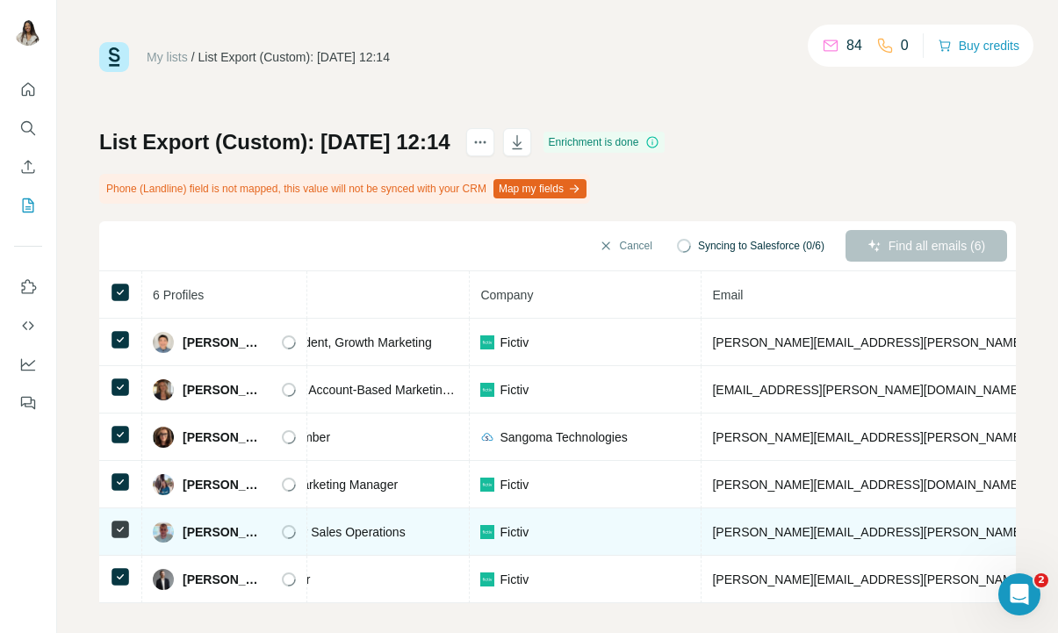
scroll to position [0, 288]
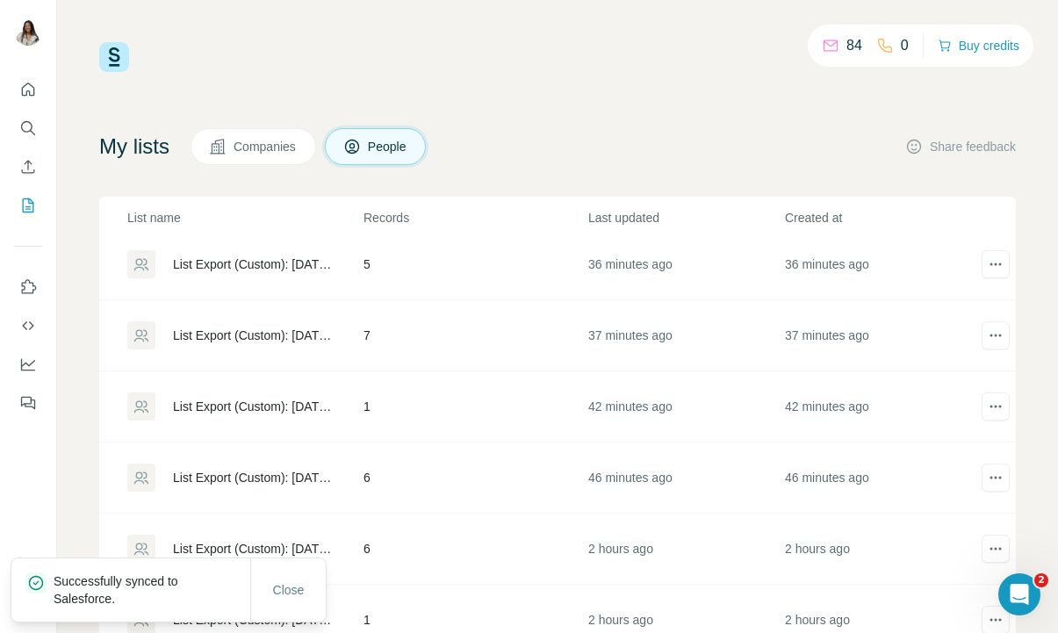
scroll to position [172, 0]
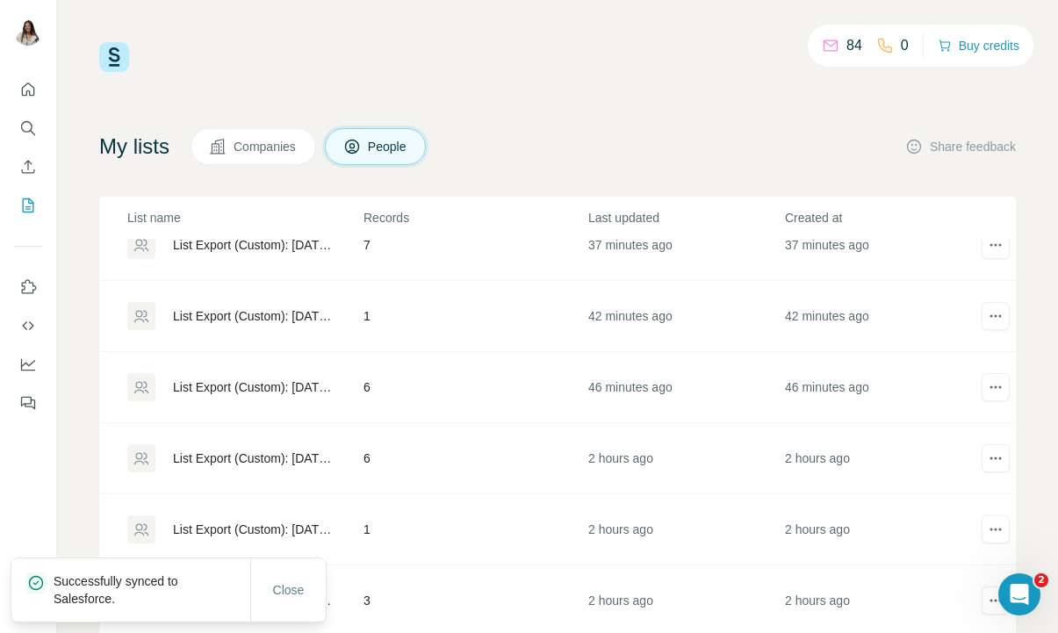
click at [235, 458] on div "List Export (Custom): [DATE] 10:55" at bounding box center [253, 459] width 161 height 18
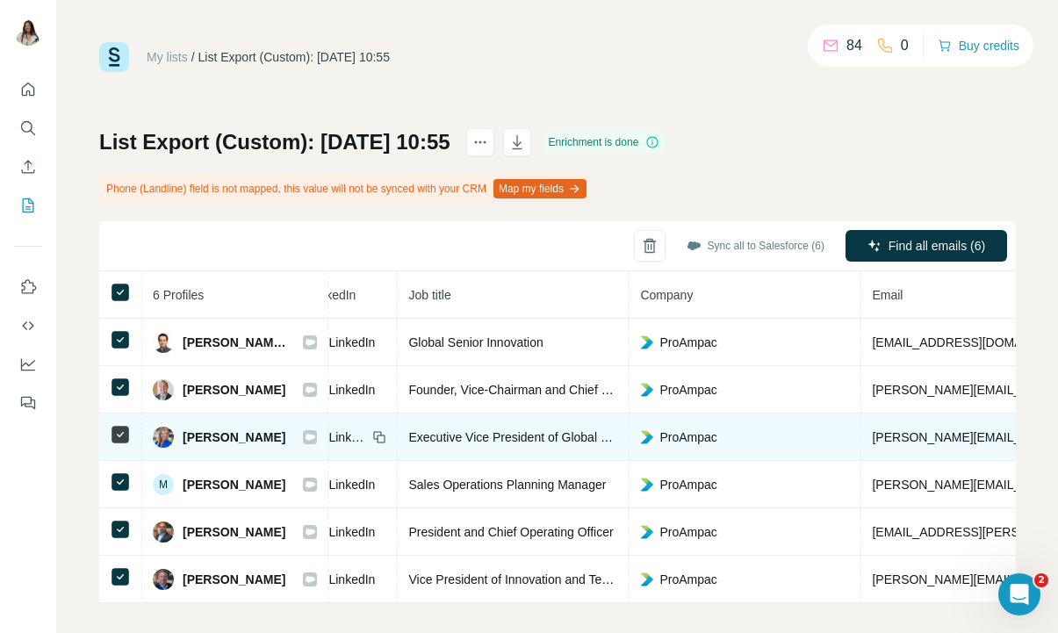
scroll to position [0, 381]
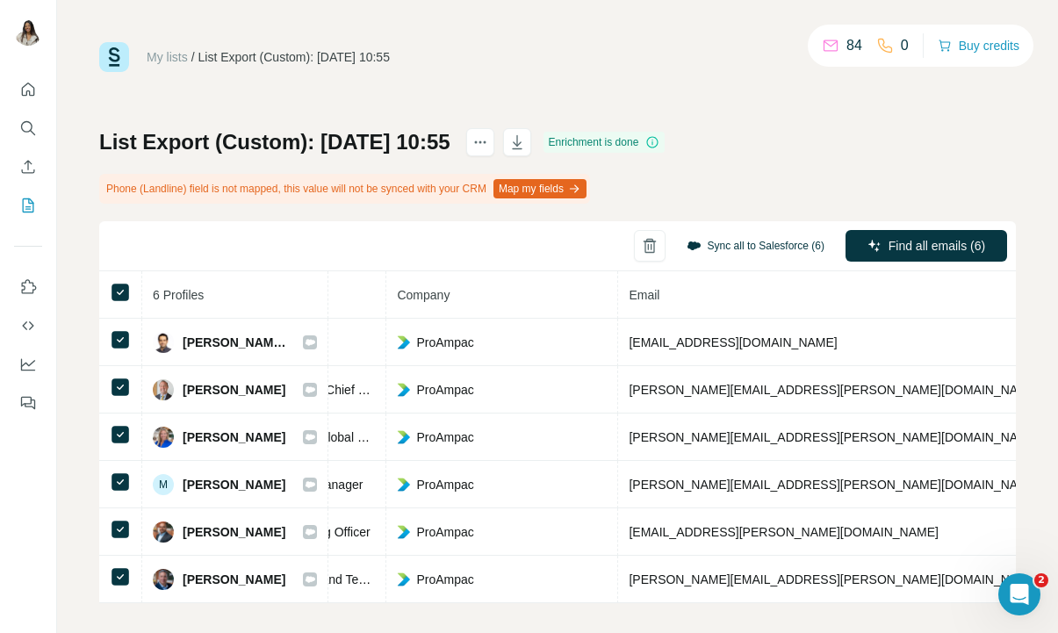
click at [733, 247] on button "Sync all to Salesforce (6)" at bounding box center [756, 246] width 162 height 26
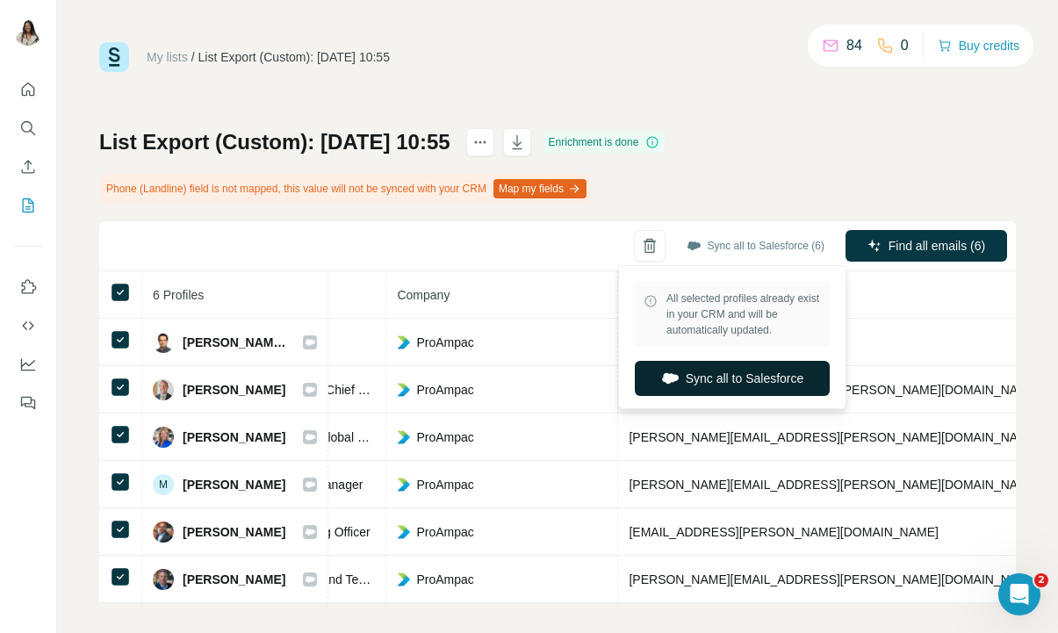
click at [695, 376] on button "Sync all to Salesforce" at bounding box center [732, 378] width 195 height 35
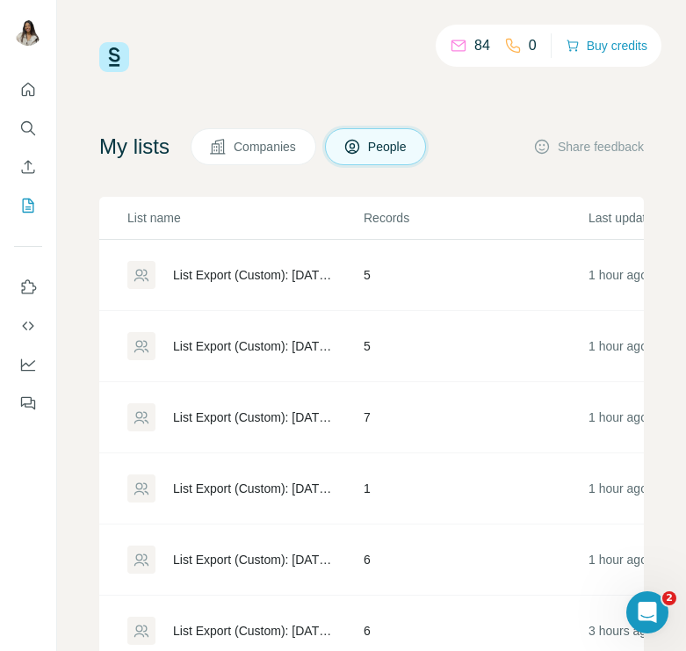
click at [227, 280] on div "List Export (Custom): [DATE] 12:31" at bounding box center [253, 275] width 161 height 18
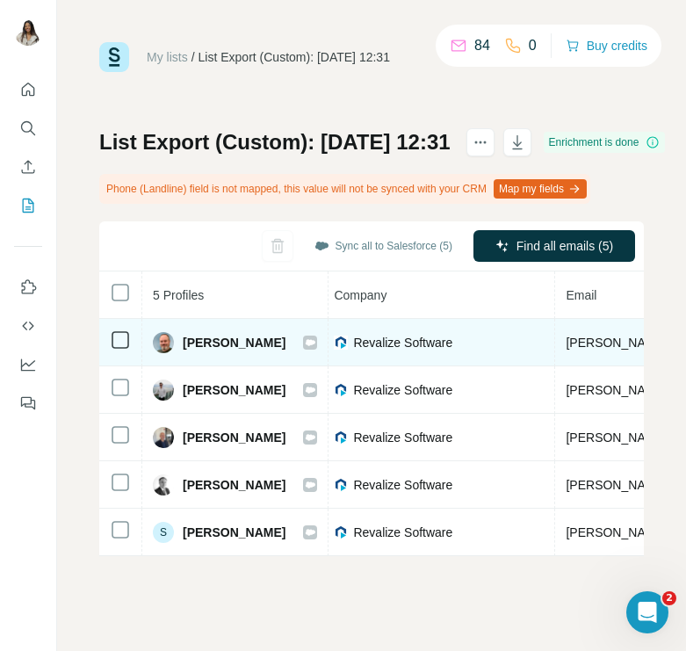
scroll to position [0, 451]
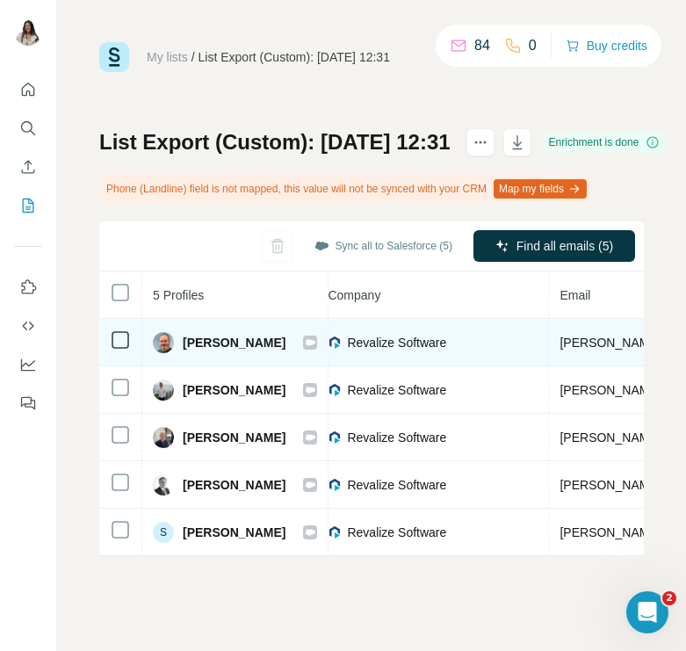
click at [380, 343] on span "Revalize Software" at bounding box center [396, 343] width 99 height 18
copy span "Revalize Software"
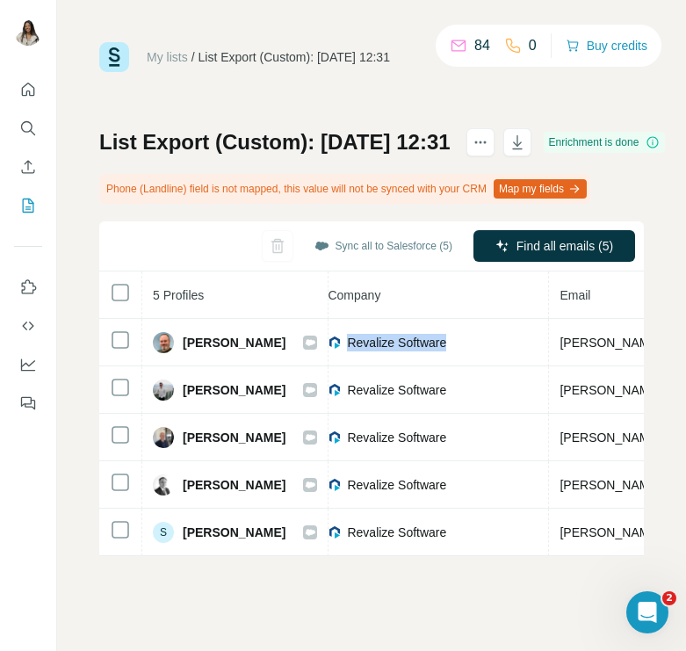
click at [179, 59] on link "My lists" at bounding box center [167, 57] width 41 height 14
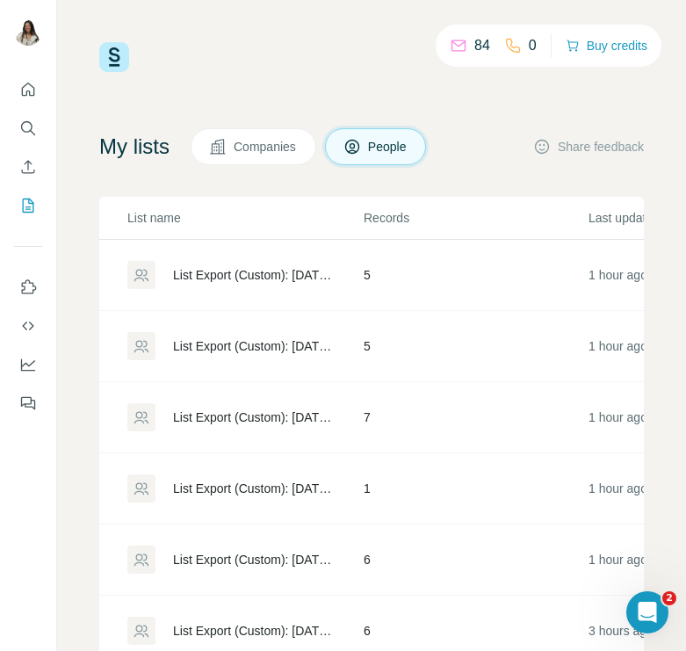
drag, startPoint x: 198, startPoint y: 480, endPoint x: 204, endPoint y: 493, distance: 13.7
click at [204, 493] on div "List Export (Custom): [DATE] 12:18" at bounding box center [253, 489] width 161 height 18
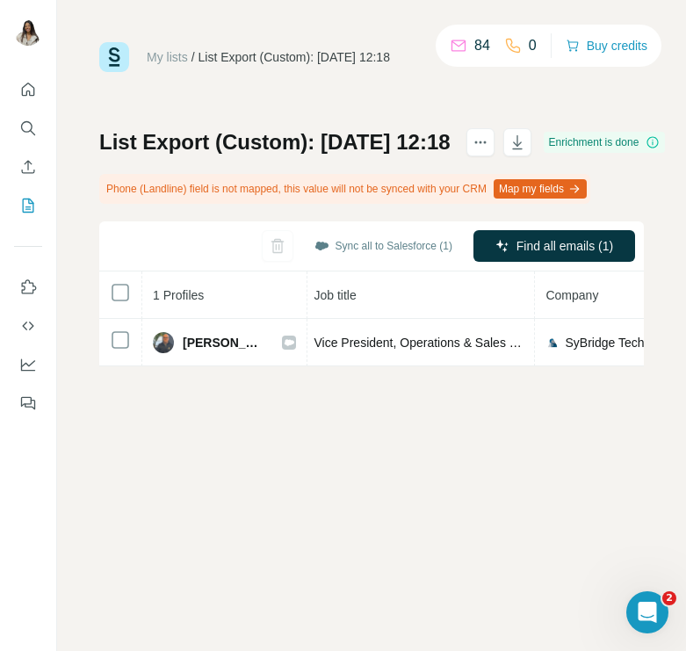
scroll to position [0, 213]
